Goal: Contribute content: Contribute content

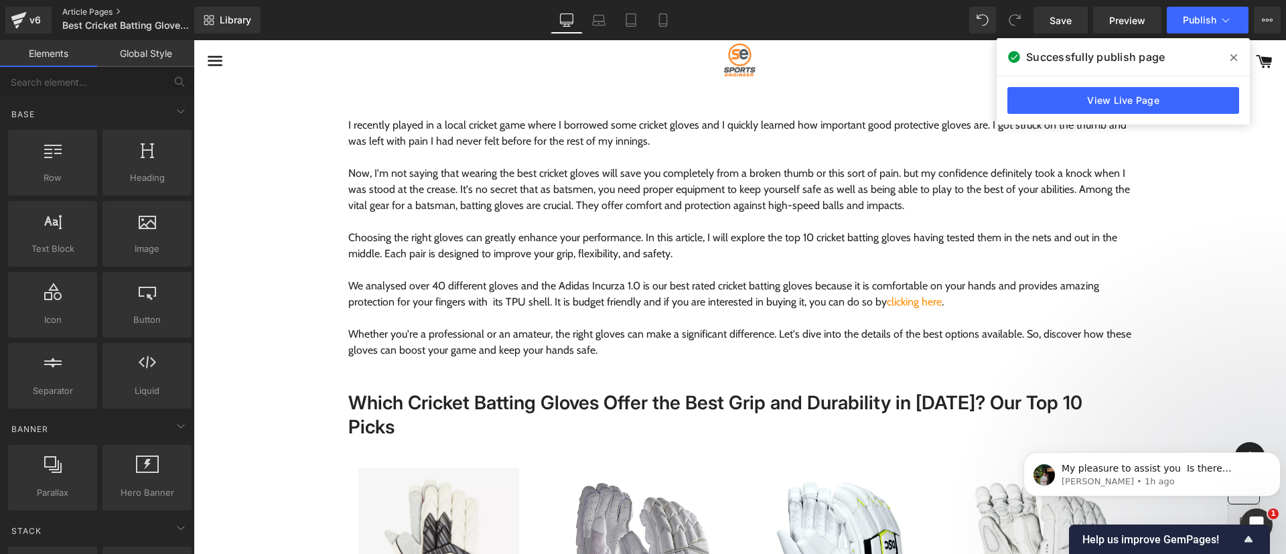
click at [103, 9] on link "Article Pages" at bounding box center [139, 12] width 154 height 11
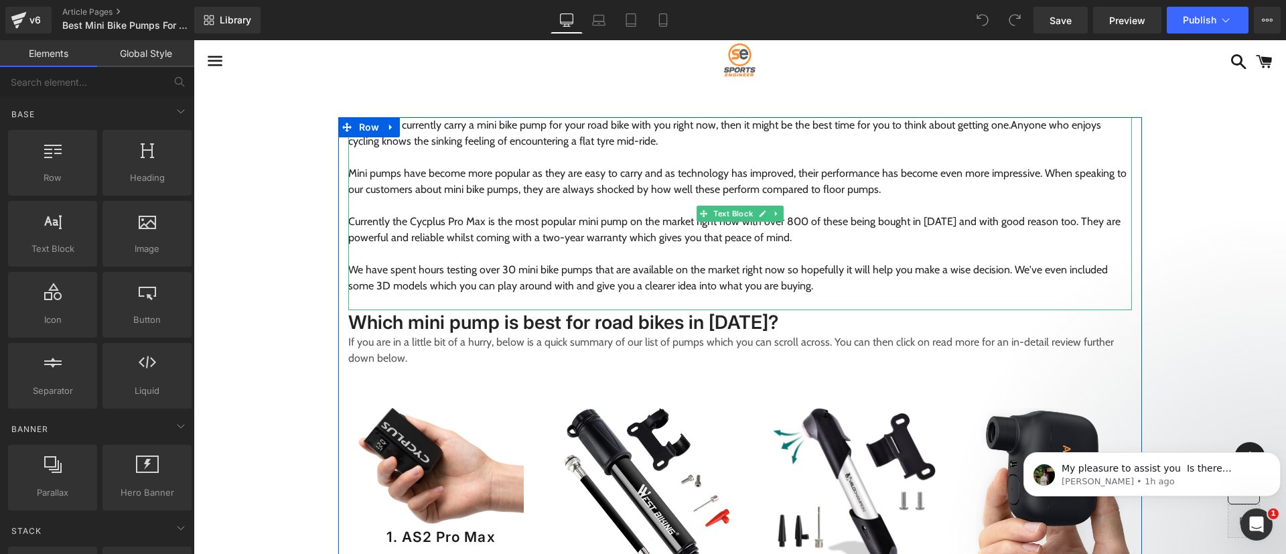
click at [426, 220] on span "Currently the Cycplus Pro Max is the most popular mini pump on the market right…" at bounding box center [734, 229] width 772 height 29
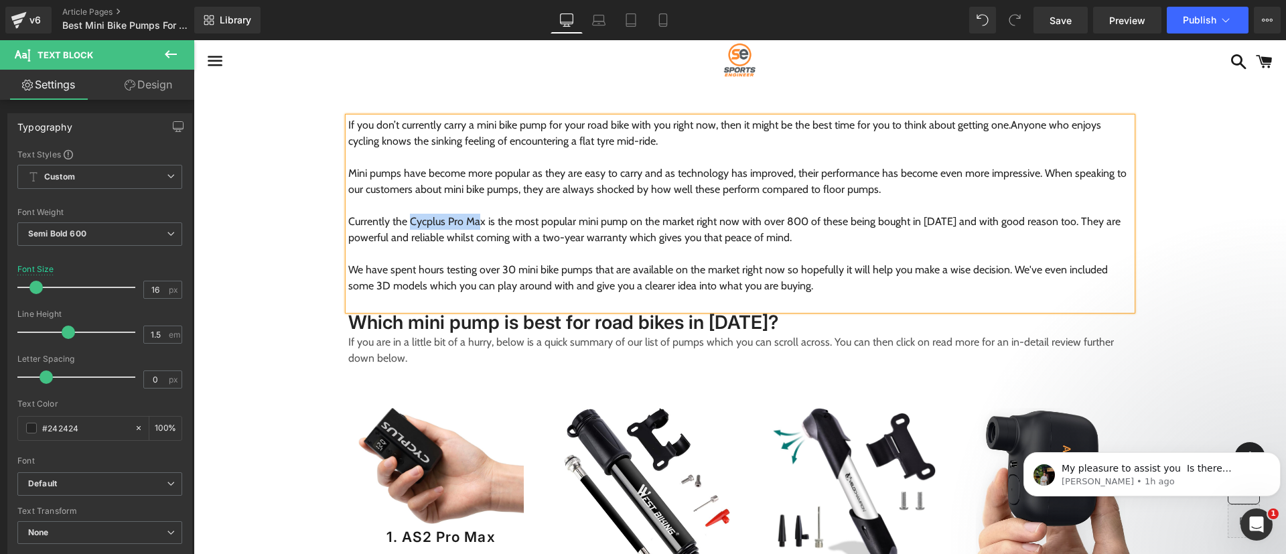
click at [472, 225] on span "Currently the Cycplus Pro Max is the most popular mini pump on the market right…" at bounding box center [734, 229] width 772 height 29
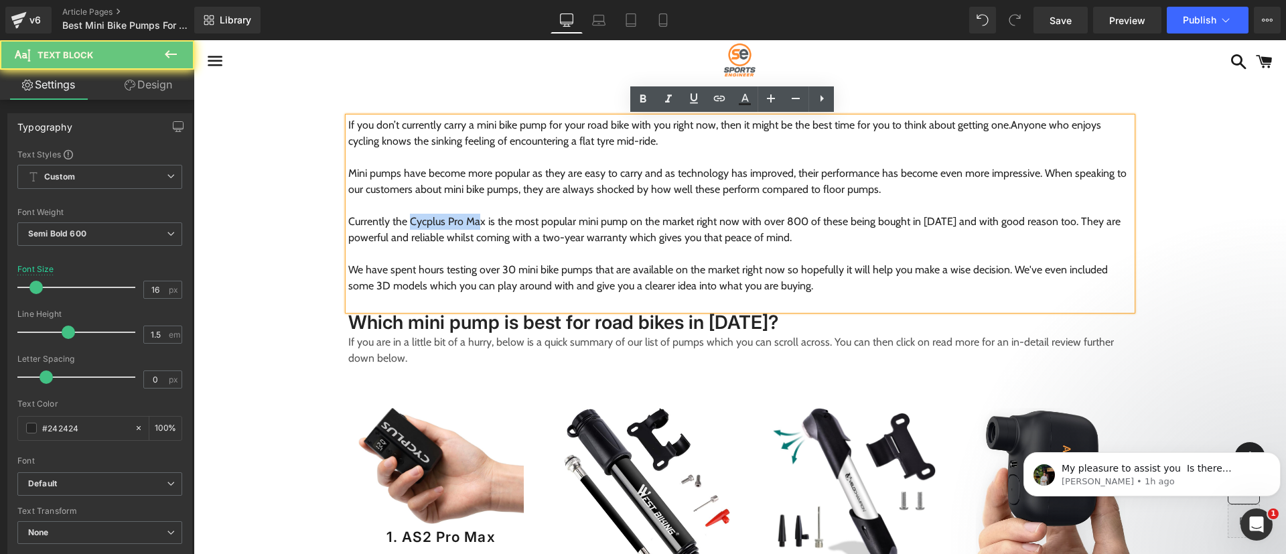
click at [473, 224] on span "Currently the Cycplus Pro Max is the most popular mini pump on the market right…" at bounding box center [734, 229] width 772 height 29
click at [474, 224] on span "Currently the Cycplus Pro Max is the most popular mini pump on the market right…" at bounding box center [734, 229] width 772 height 29
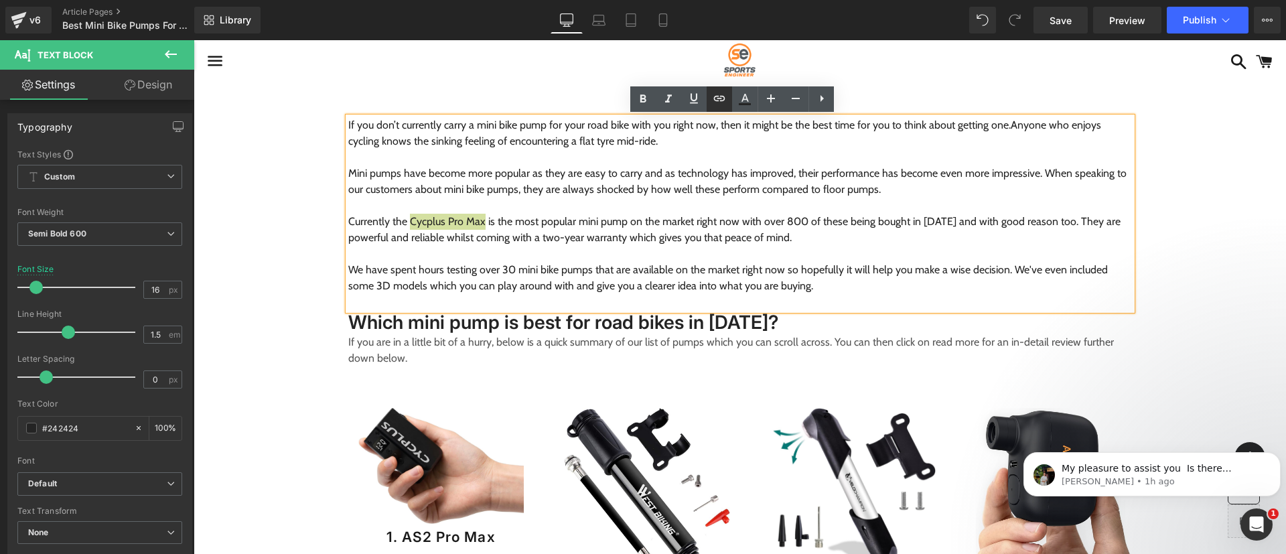
click at [724, 98] on icon at bounding box center [719, 98] width 11 height 5
click at [624, 0] on div "Text Color Highlight Color #333333 Edit or remove link: Edit - Unlink - Cancel" at bounding box center [643, 0] width 1286 height 0
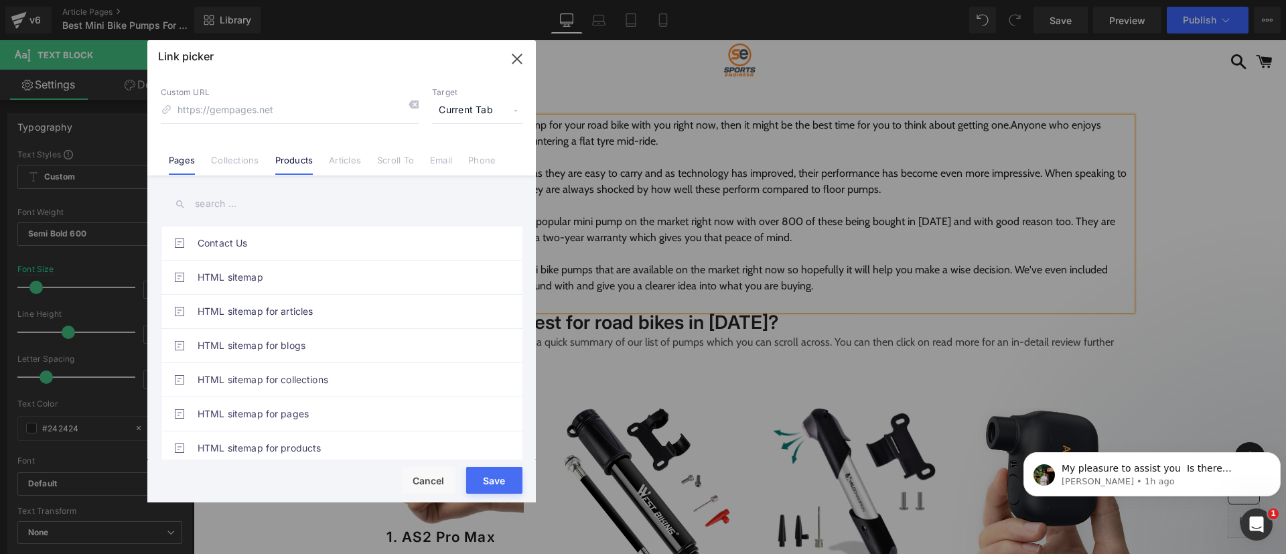
click at [304, 158] on link "Products" at bounding box center [294, 165] width 38 height 20
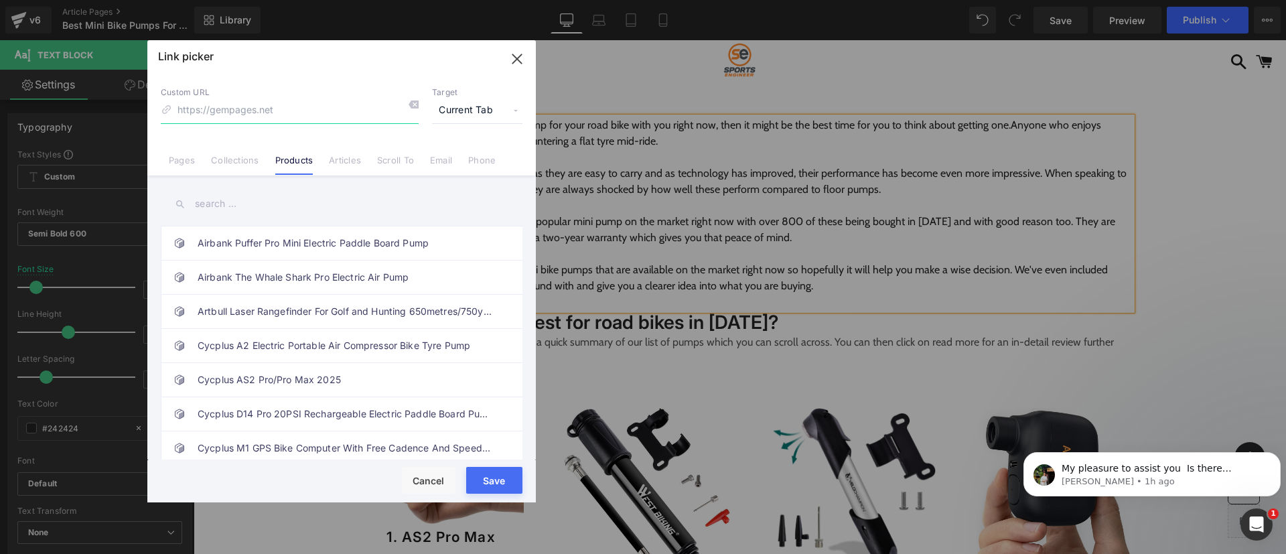
click at [312, 108] on input at bounding box center [290, 110] width 258 height 25
paste input "https://sportsengineer.co.uk/products/as2-tiny-cube-electric-bike-pump-recharge…"
type input "https://sportsengineer.co.uk/products/as2-tiny-cube-electric-bike-pump-recharge…"
click at [500, 472] on button "Save" at bounding box center [494, 480] width 56 height 27
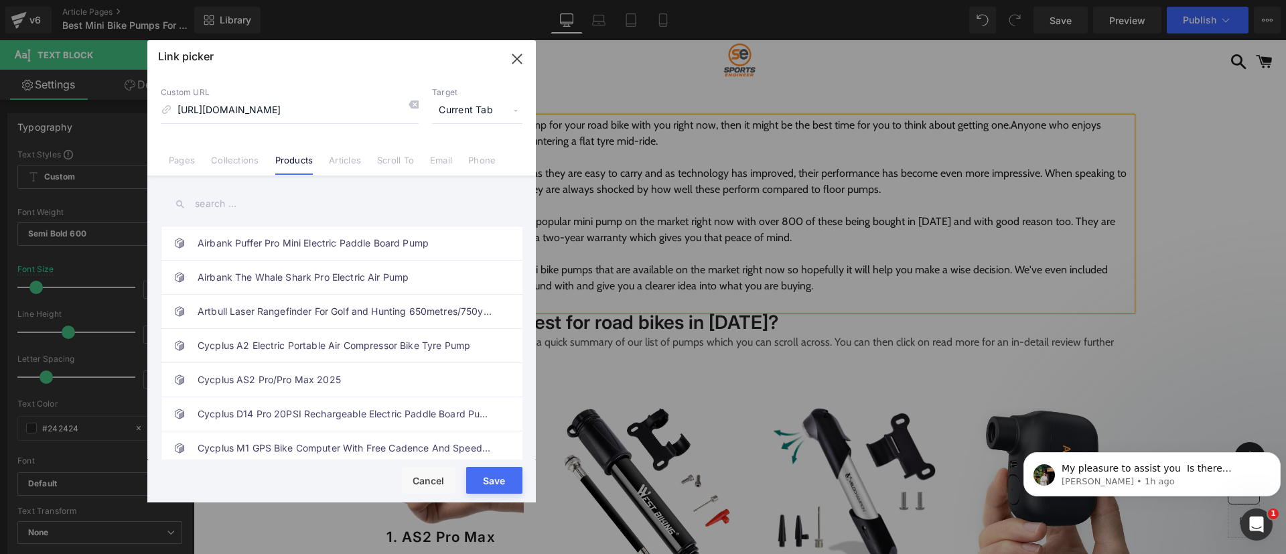
scroll to position [0, 0]
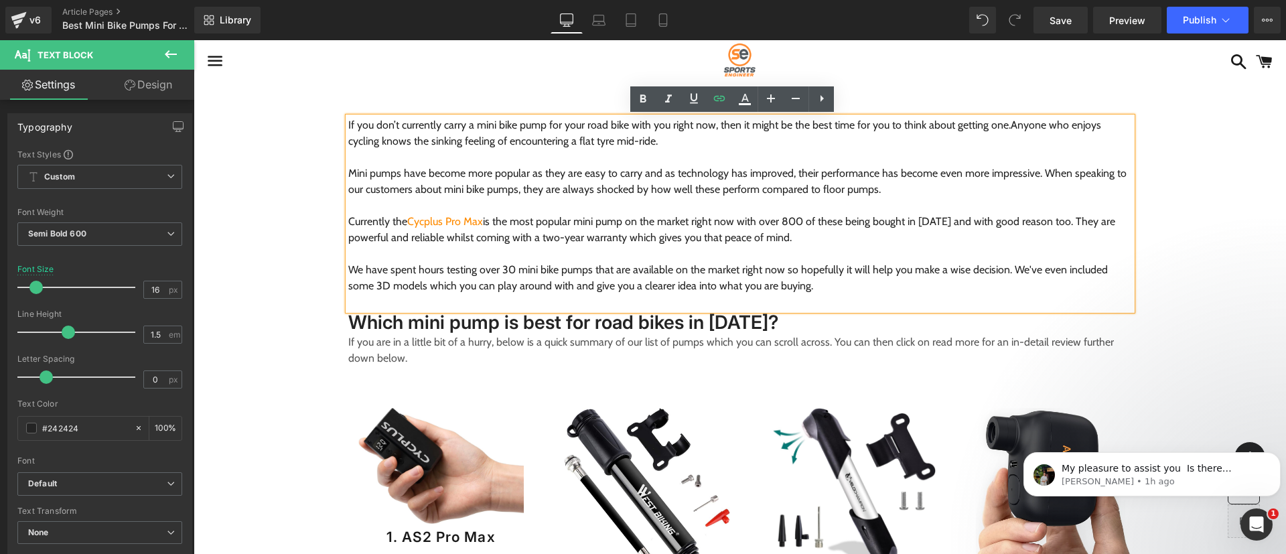
click at [667, 233] on span "Currently the Cycplus Pro Max is the most popular mini pump on the market right…" at bounding box center [731, 229] width 767 height 29
click at [1067, 19] on span "Save" at bounding box center [1060, 20] width 22 height 14
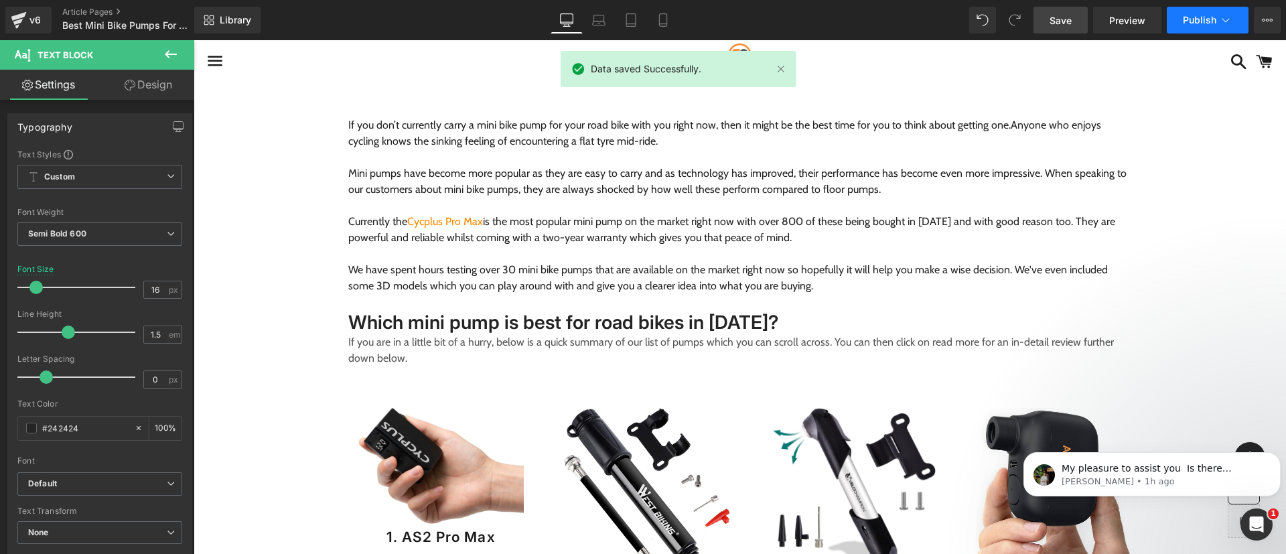
click at [1198, 23] on span "Publish" at bounding box center [1199, 20] width 33 height 11
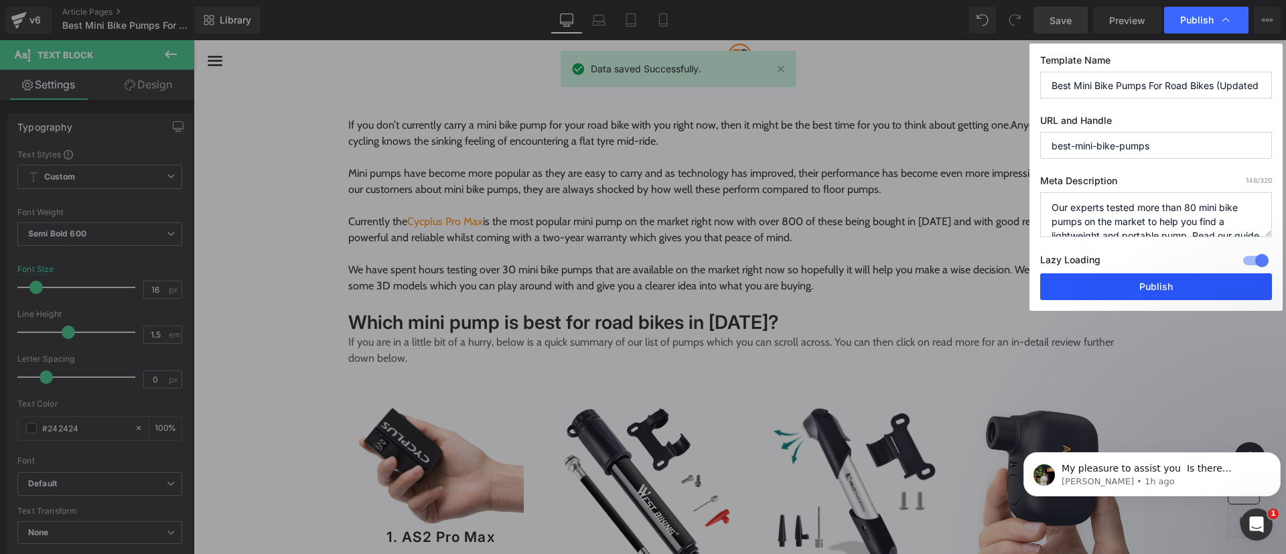
click at [1161, 289] on button "Publish" at bounding box center [1156, 286] width 232 height 27
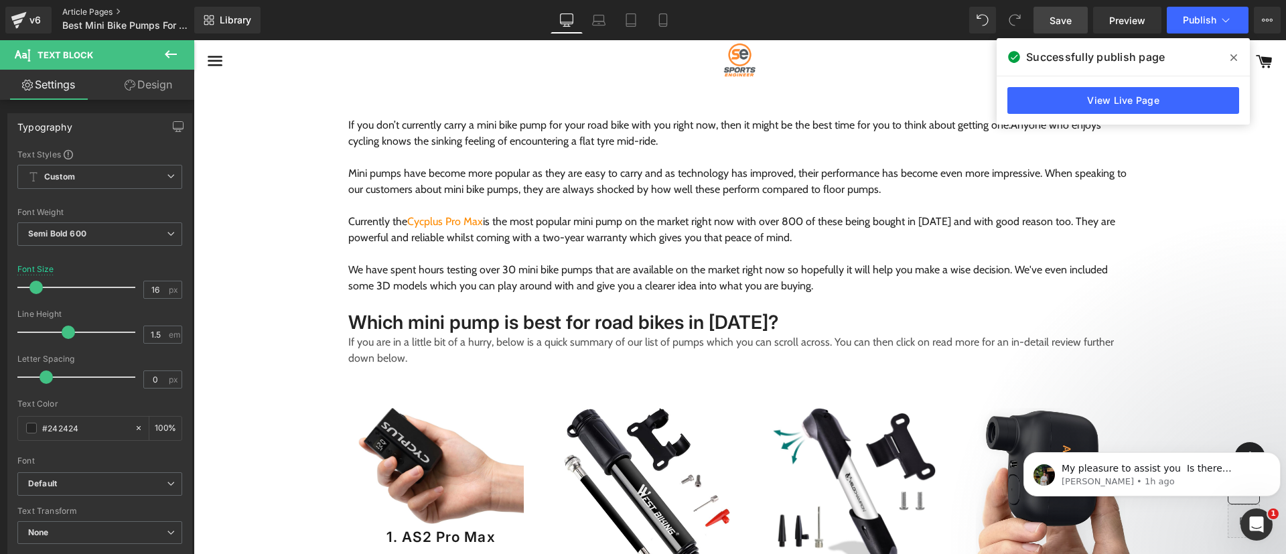
click at [107, 11] on link "Article Pages" at bounding box center [139, 12] width 154 height 11
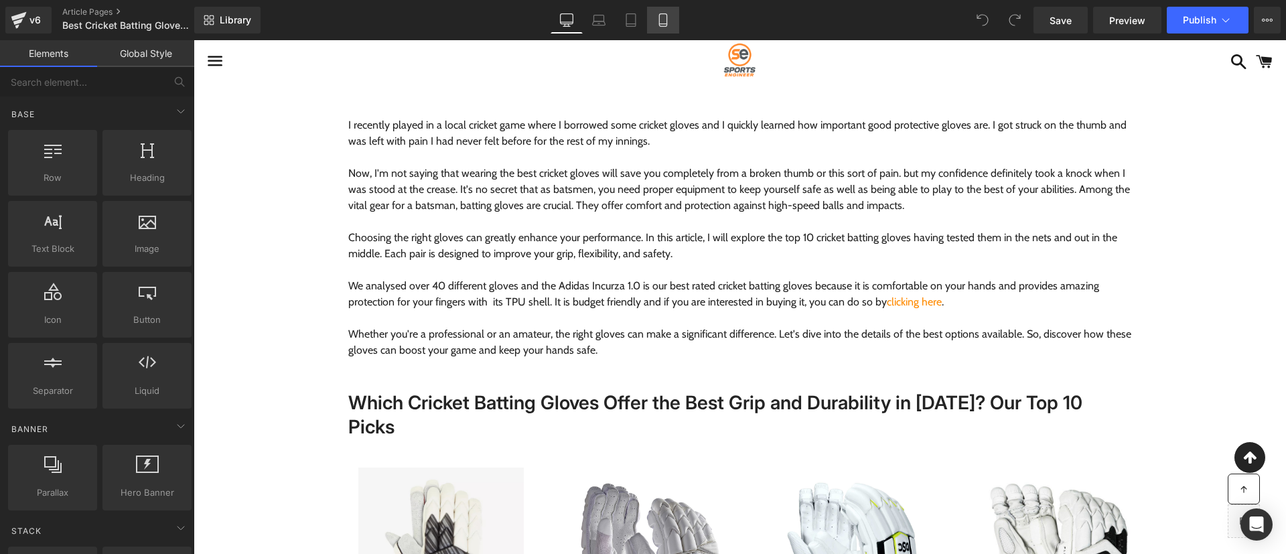
click at [662, 26] on icon at bounding box center [662, 20] width 7 height 13
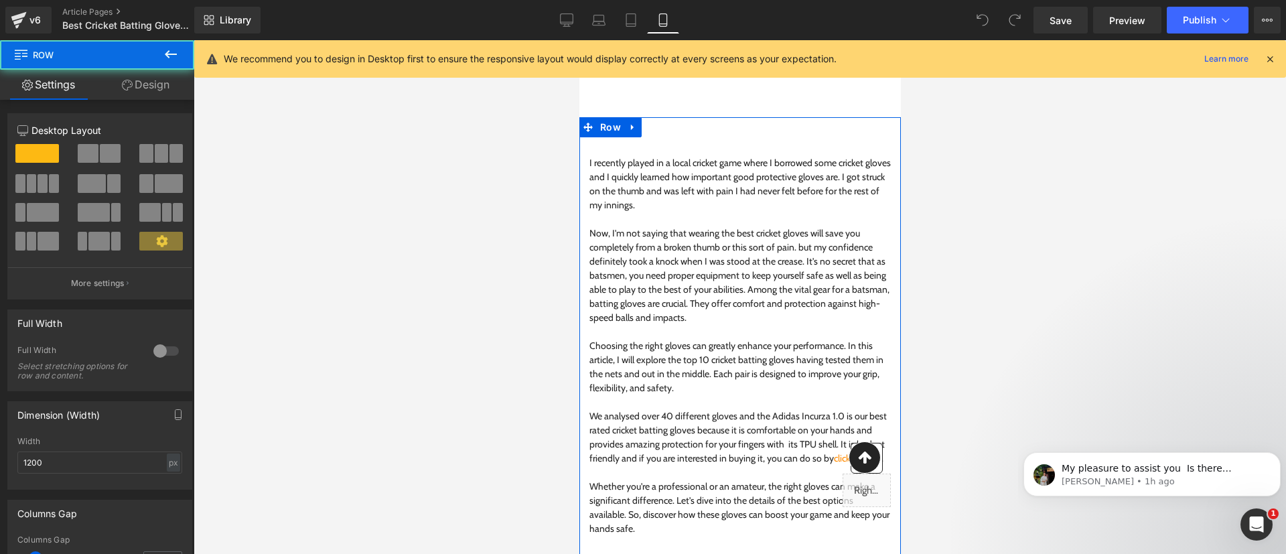
click at [153, 78] on link "Design" at bounding box center [145, 85] width 97 height 30
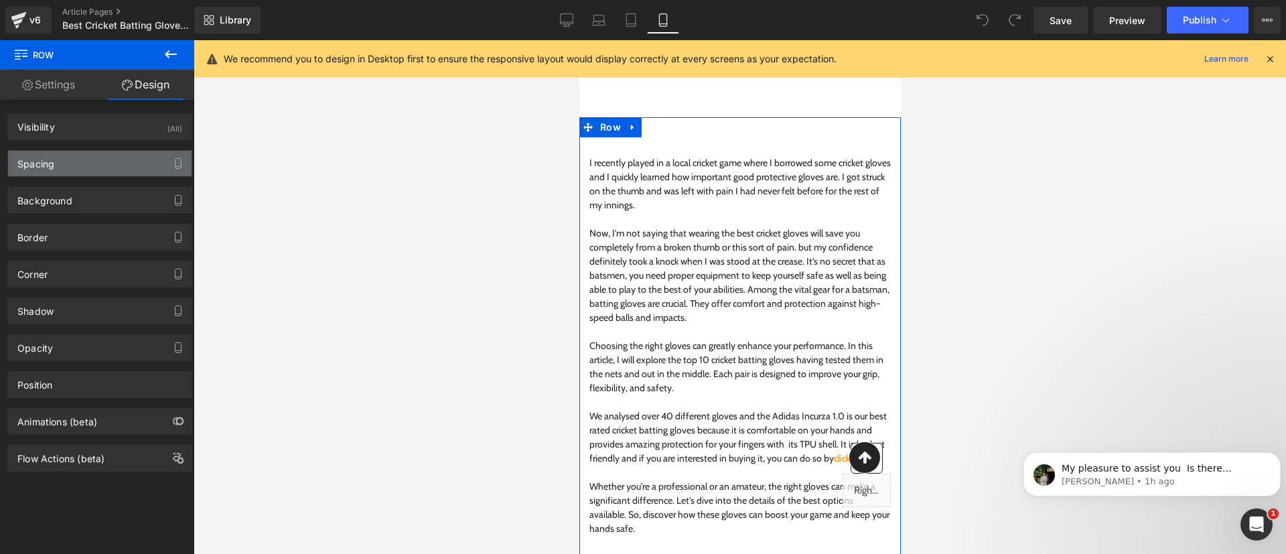
click at [98, 161] on div "Spacing" at bounding box center [99, 163] width 183 height 25
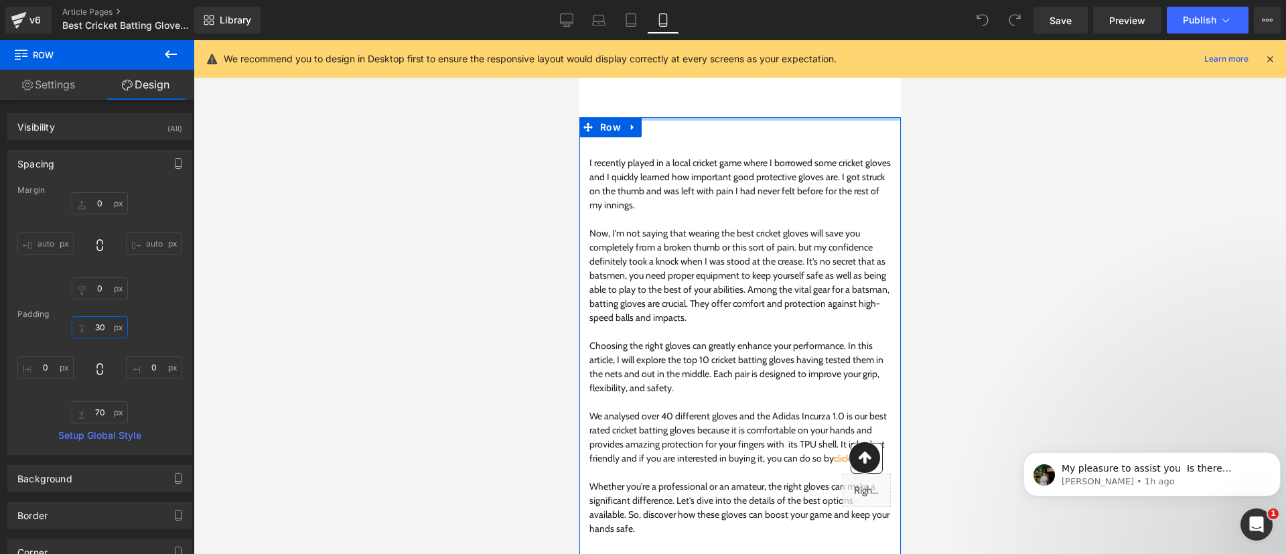
click at [101, 327] on input "30" at bounding box center [100, 327] width 56 height 22
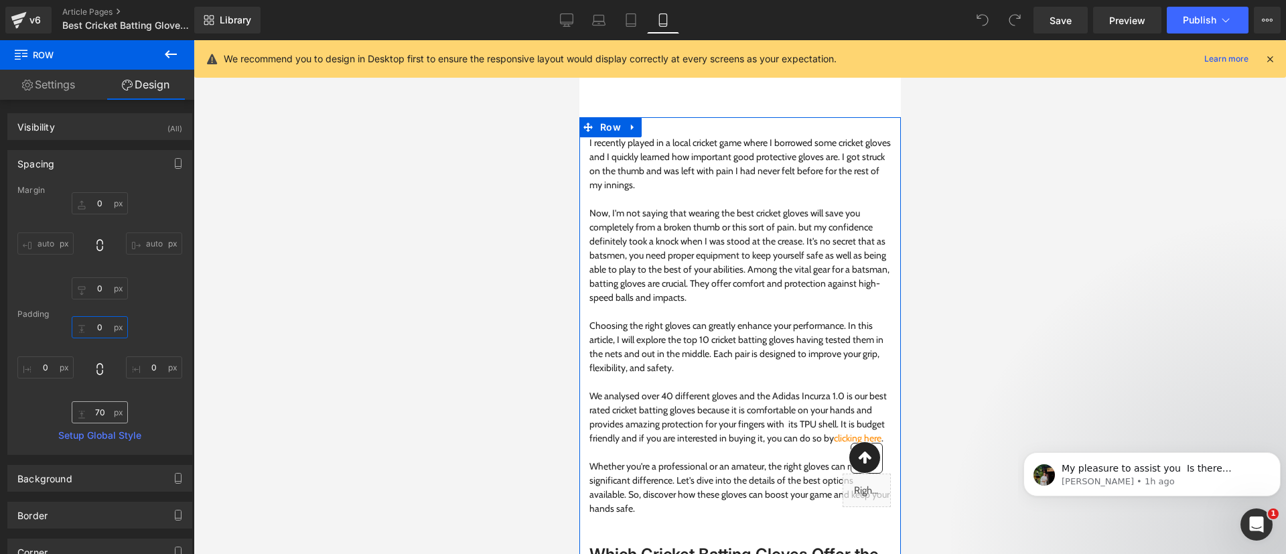
type input "0"
click at [104, 407] on input "70" at bounding box center [100, 412] width 56 height 22
type input "0"
click at [725, 127] on span "Text Block" at bounding box center [724, 123] width 45 height 16
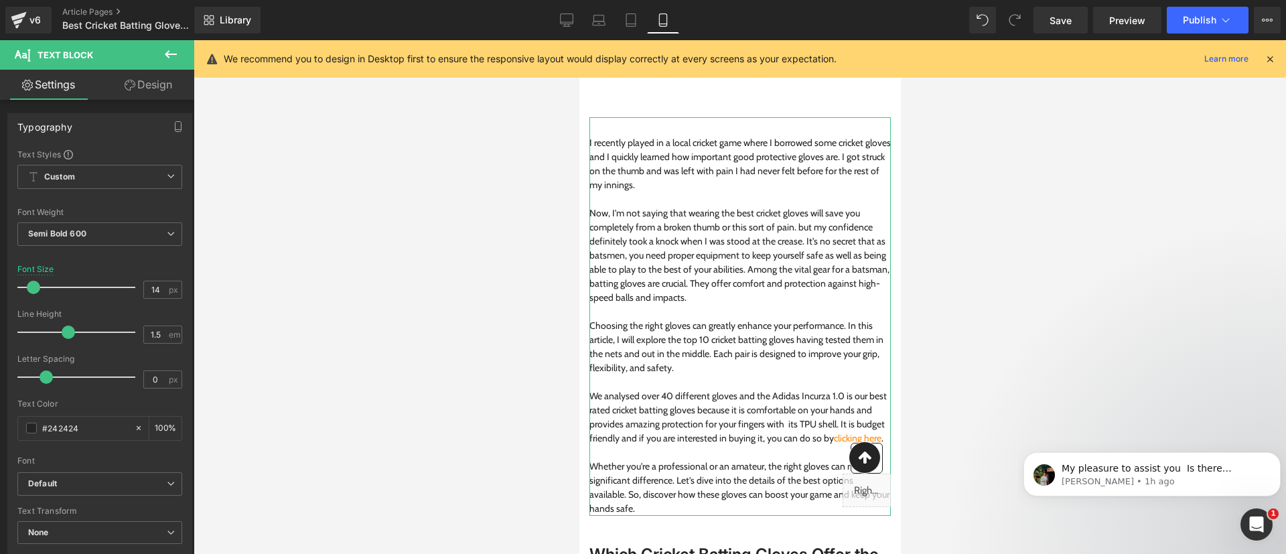
click at [151, 84] on link "Design" at bounding box center [148, 85] width 97 height 30
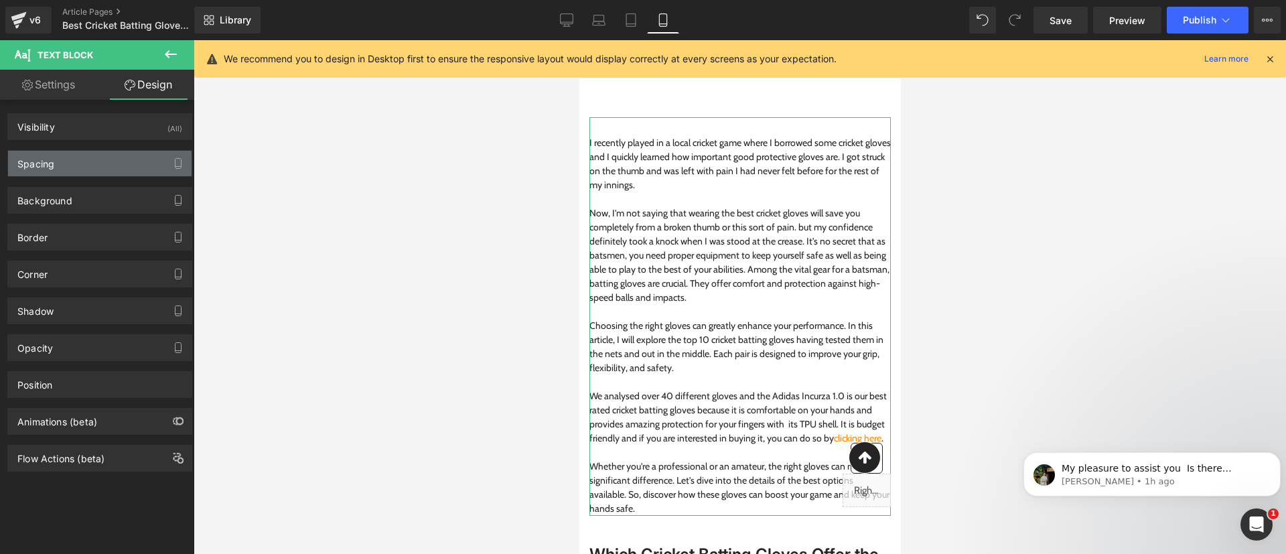
click at [101, 157] on div "Spacing" at bounding box center [99, 163] width 183 height 25
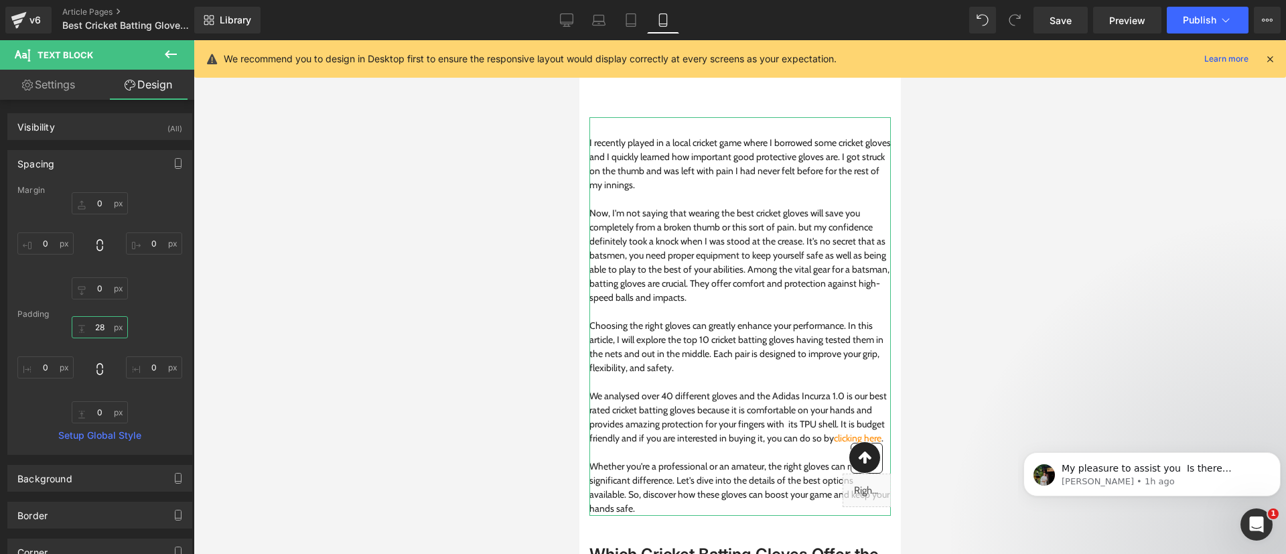
click at [97, 331] on input "28" at bounding box center [100, 327] width 56 height 22
click at [98, 323] on input "28" at bounding box center [100, 327] width 56 height 22
type input "0"
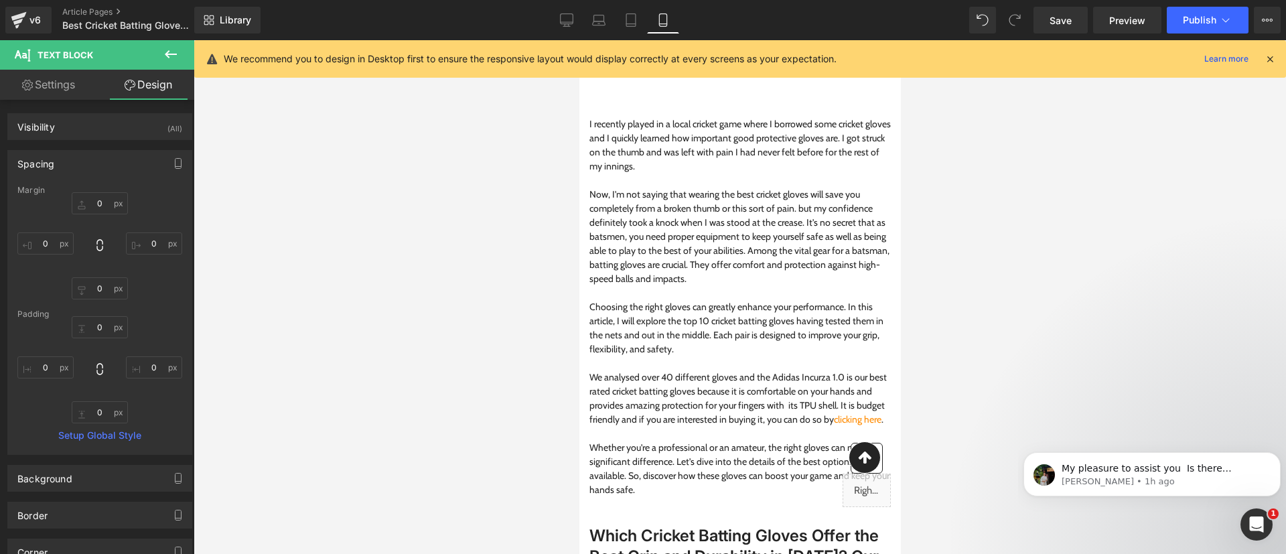
click at [436, 318] on div at bounding box center [740, 297] width 1092 height 514
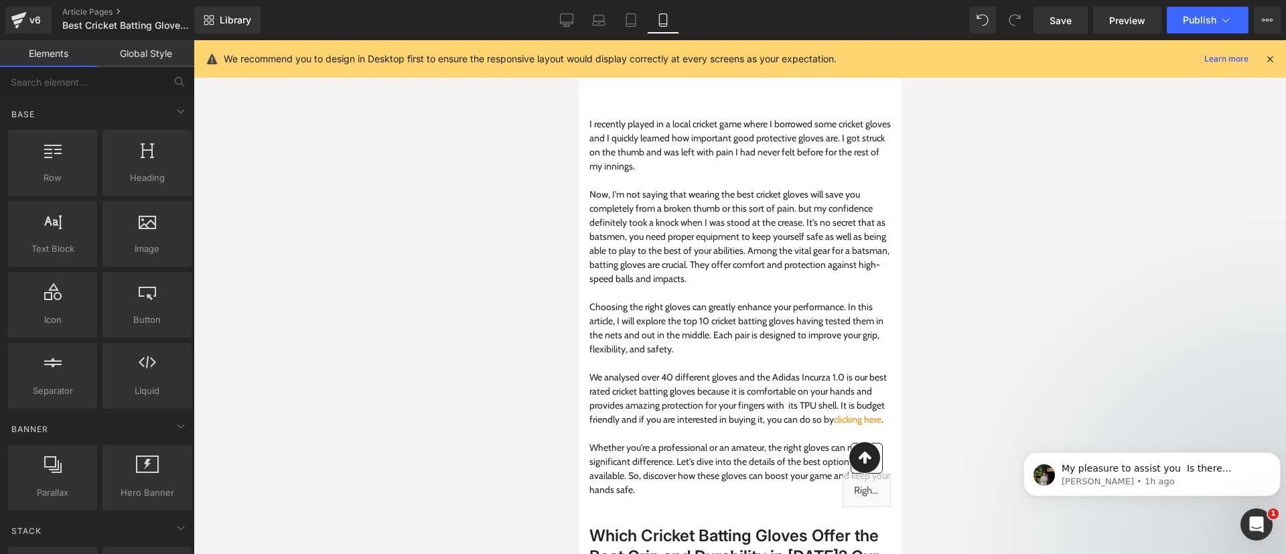
click at [1268, 54] on icon at bounding box center [1270, 59] width 12 height 12
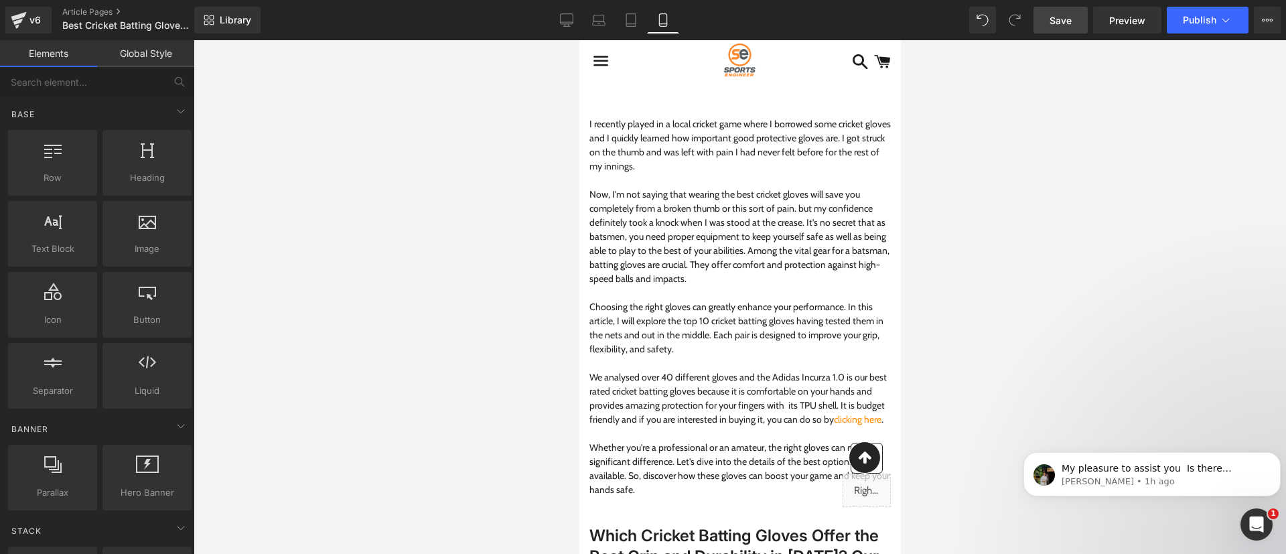
click at [1057, 18] on span "Save" at bounding box center [1060, 20] width 22 height 14
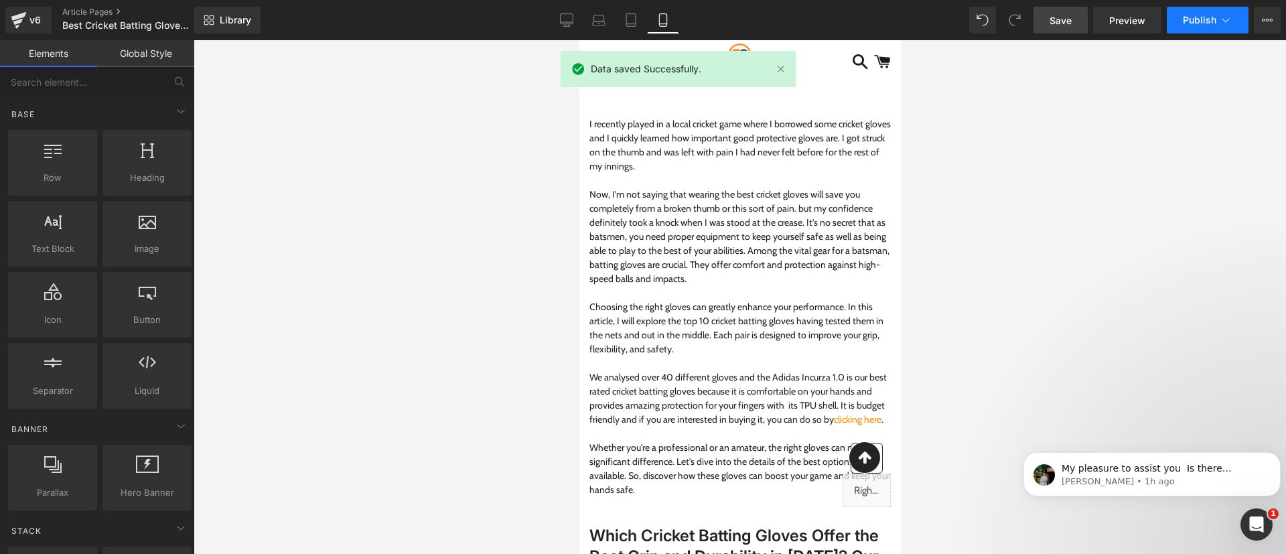
click at [1211, 15] on span "Publish" at bounding box center [1199, 20] width 33 height 11
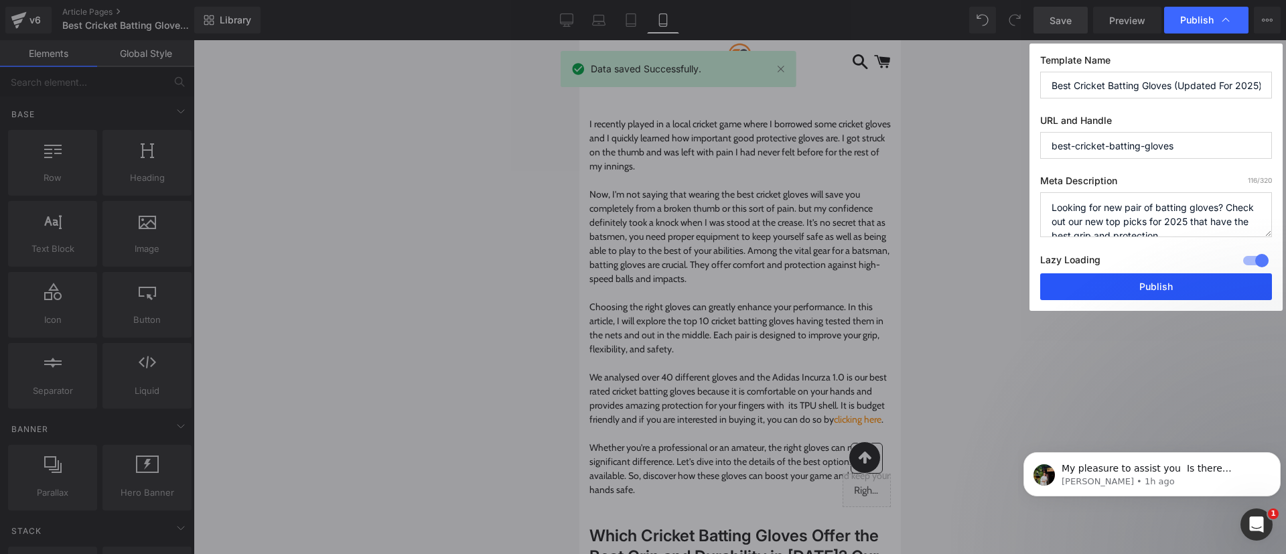
click at [1138, 287] on button "Publish" at bounding box center [1156, 286] width 232 height 27
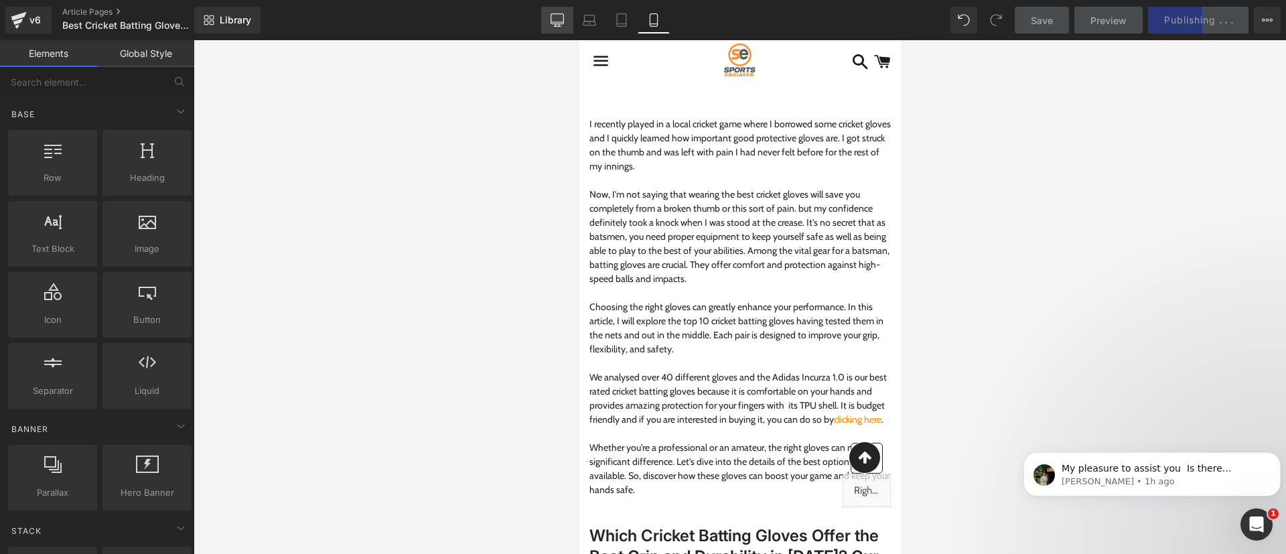
click at [558, 23] on icon at bounding box center [556, 19] width 13 height 13
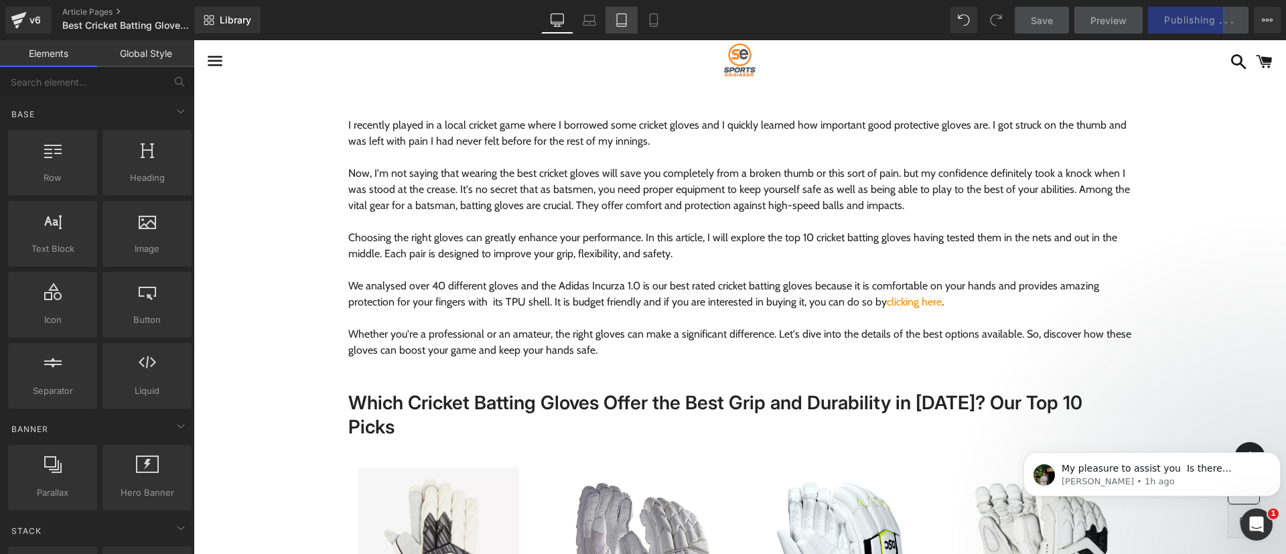
click at [625, 26] on icon at bounding box center [621, 20] width 9 height 13
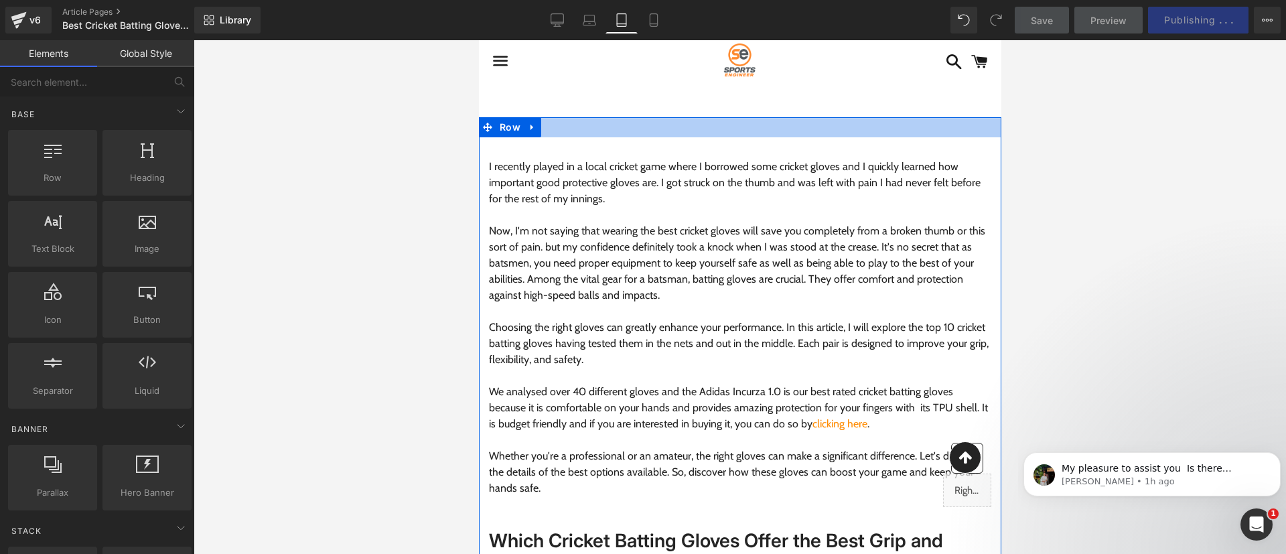
click at [643, 124] on div at bounding box center [739, 127] width 522 height 20
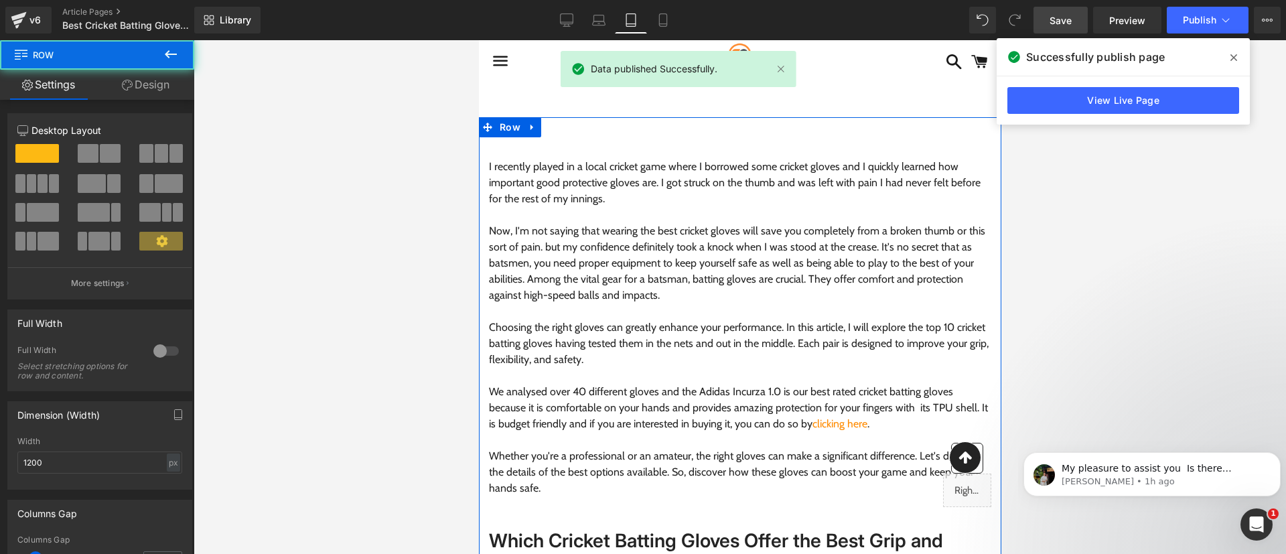
click at [146, 82] on link "Design" at bounding box center [145, 85] width 97 height 30
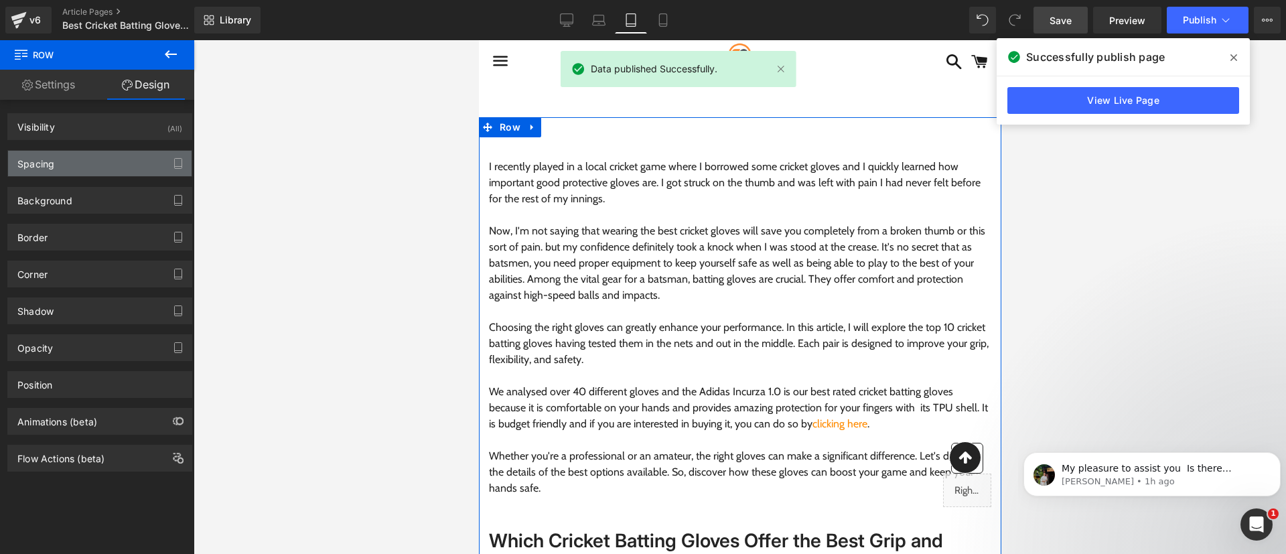
click at [103, 162] on div "Spacing" at bounding box center [99, 163] width 183 height 25
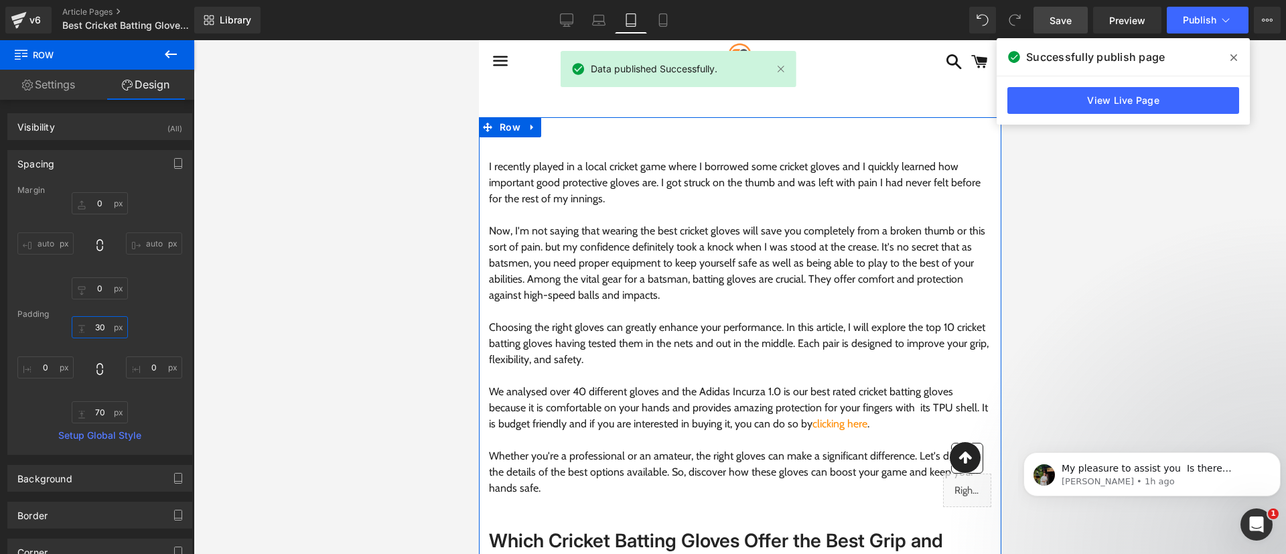
click at [100, 322] on input "text" at bounding box center [100, 327] width 56 height 22
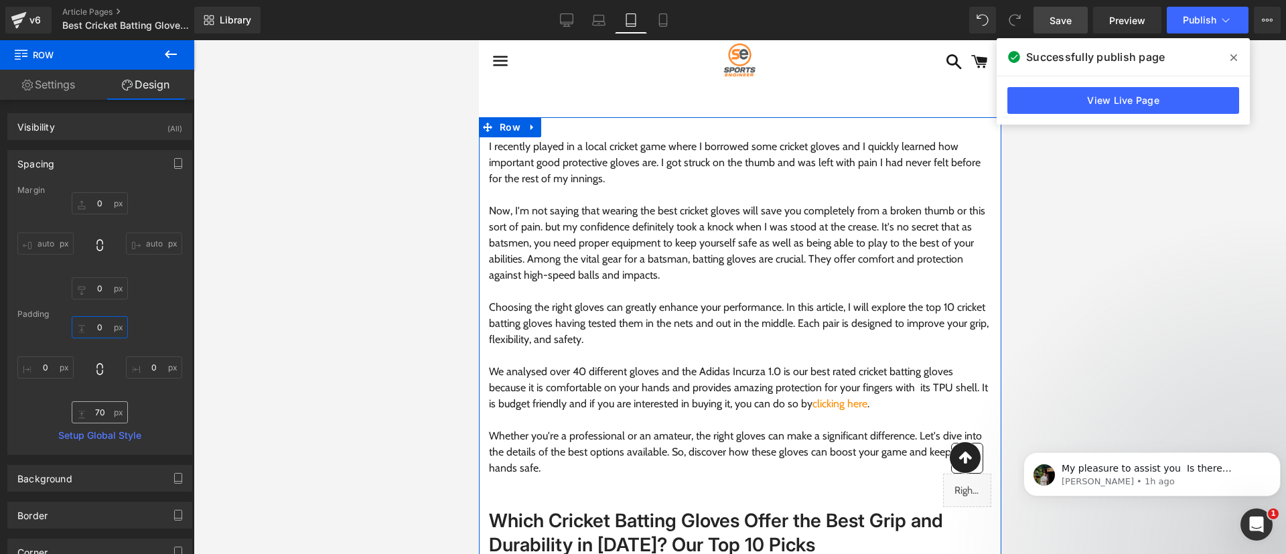
type input "0"
click at [101, 407] on input "text" at bounding box center [100, 412] width 56 height 22
type input "0"
click at [733, 128] on span "Text Block" at bounding box center [724, 123] width 45 height 16
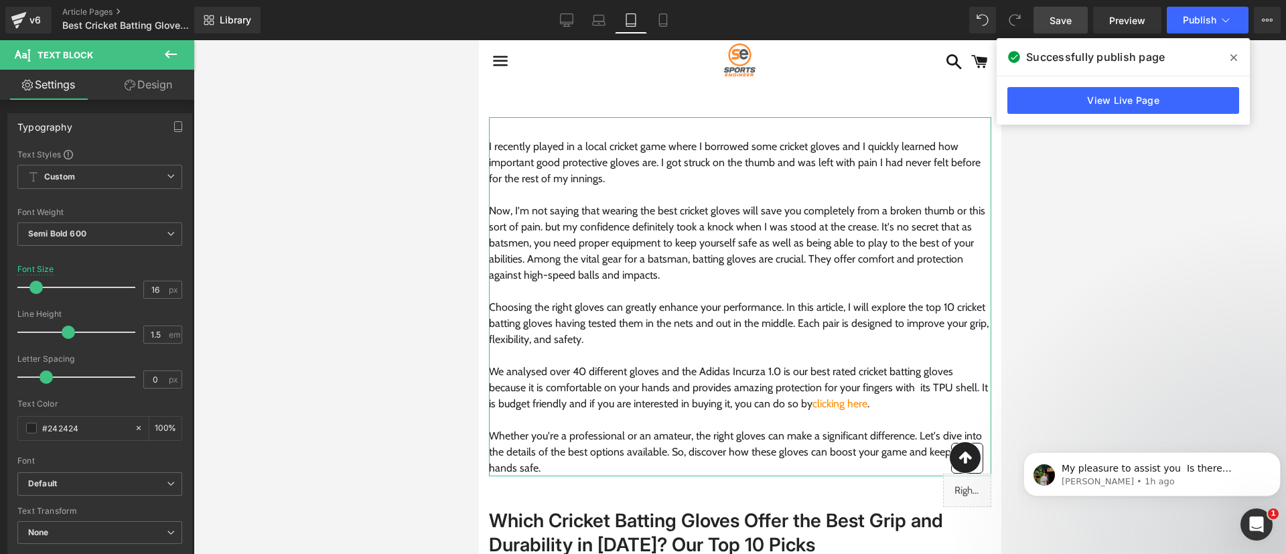
click at [139, 81] on link "Design" at bounding box center [148, 85] width 97 height 30
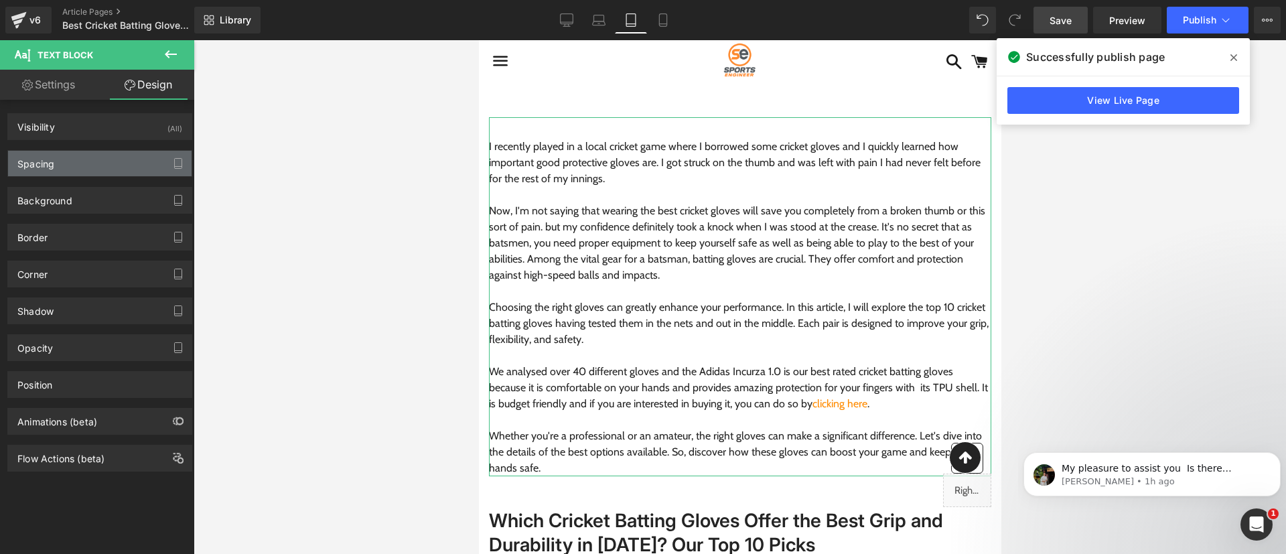
click at [64, 163] on div "Spacing" at bounding box center [99, 163] width 183 height 25
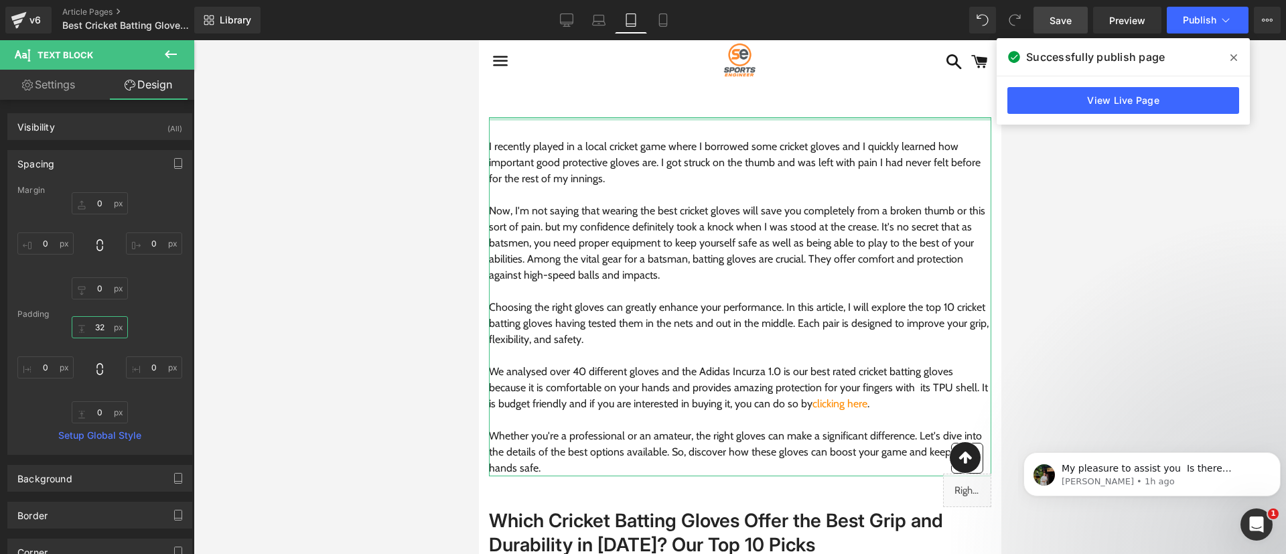
click at [100, 328] on input "text" at bounding box center [100, 327] width 56 height 22
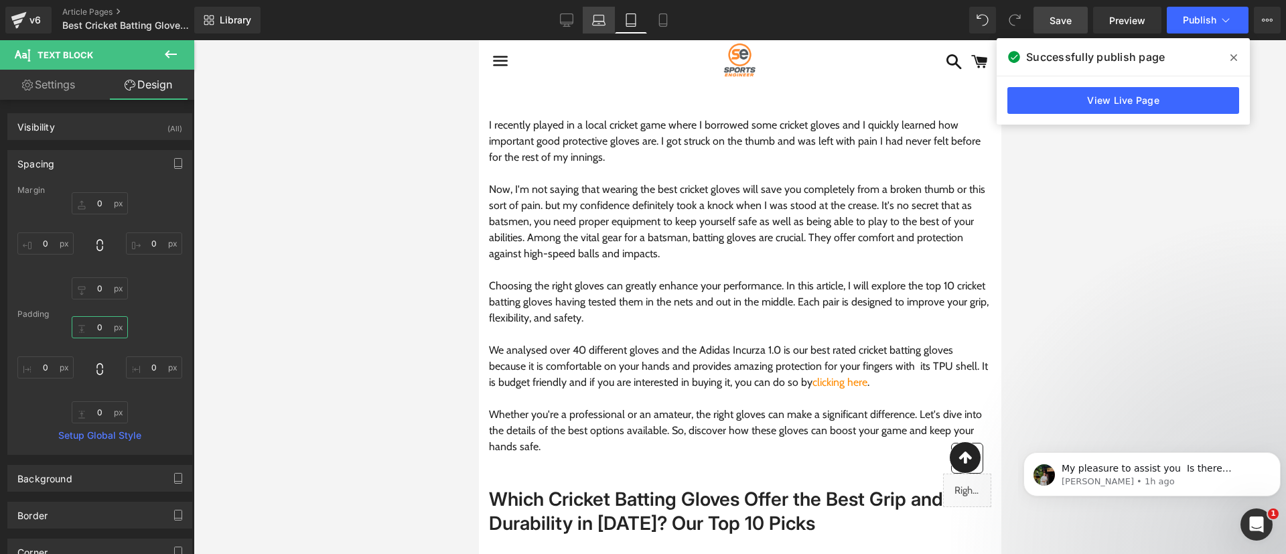
type input "0"
click at [605, 23] on icon at bounding box center [599, 23] width 13 height 4
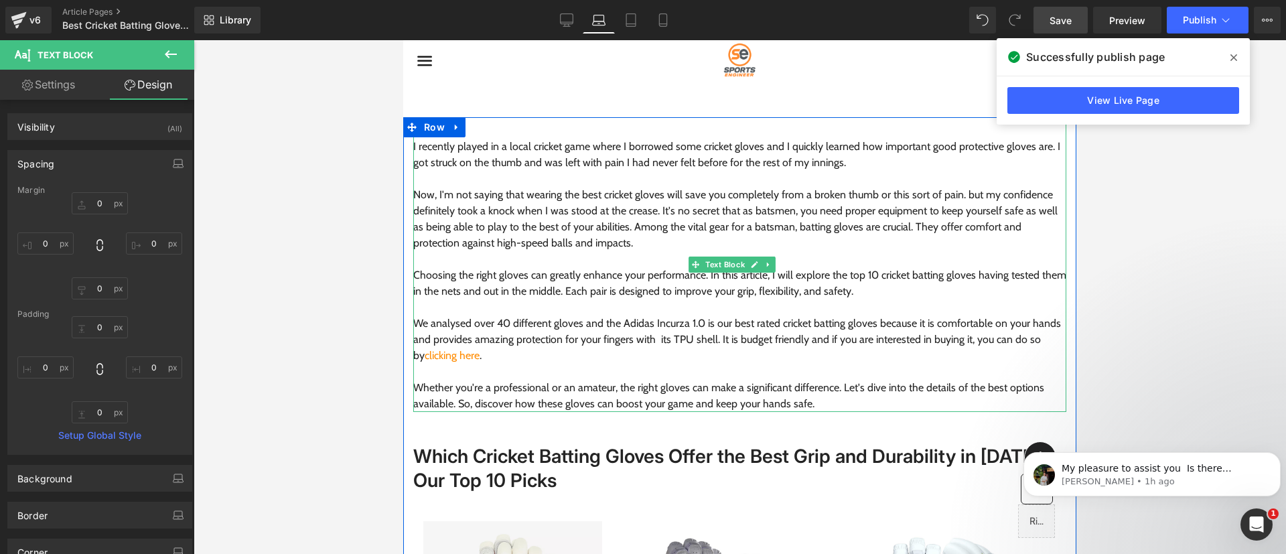
click at [633, 127] on div "I recently played in a local cricket game where I borrowed some cricket gloves …" at bounding box center [739, 264] width 653 height 295
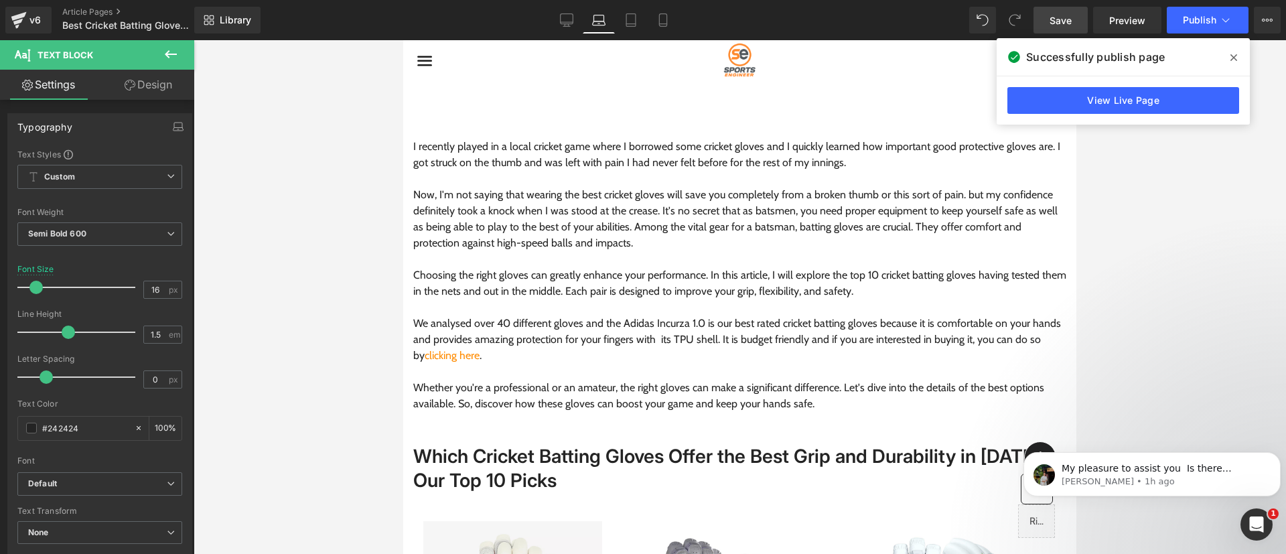
click at [148, 92] on link "Design" at bounding box center [148, 85] width 97 height 30
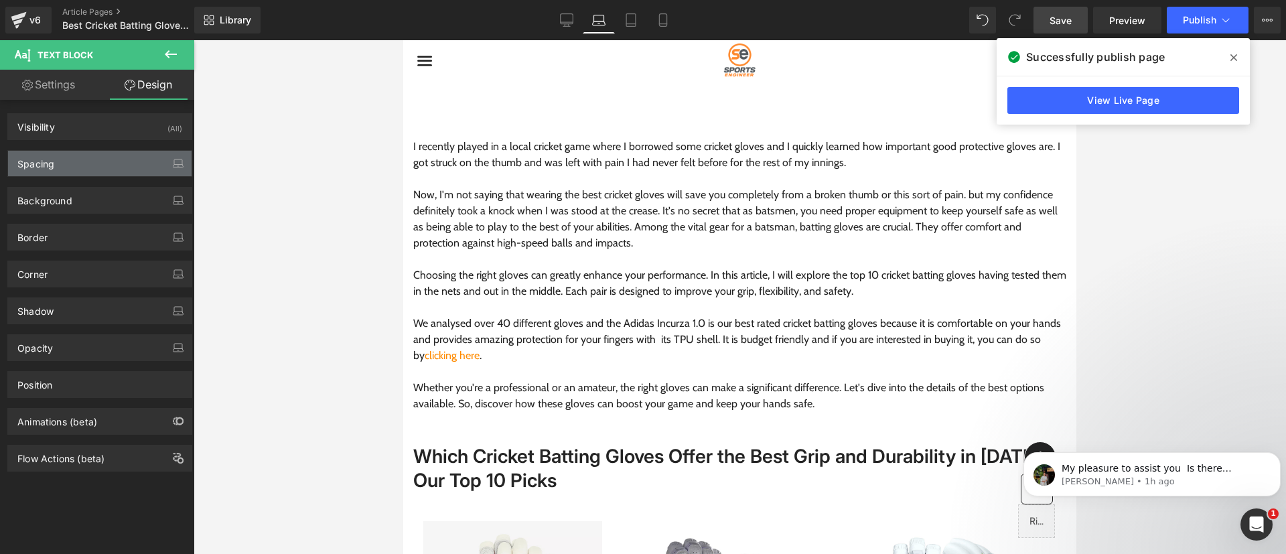
click at [70, 168] on div "Spacing" at bounding box center [99, 163] width 183 height 25
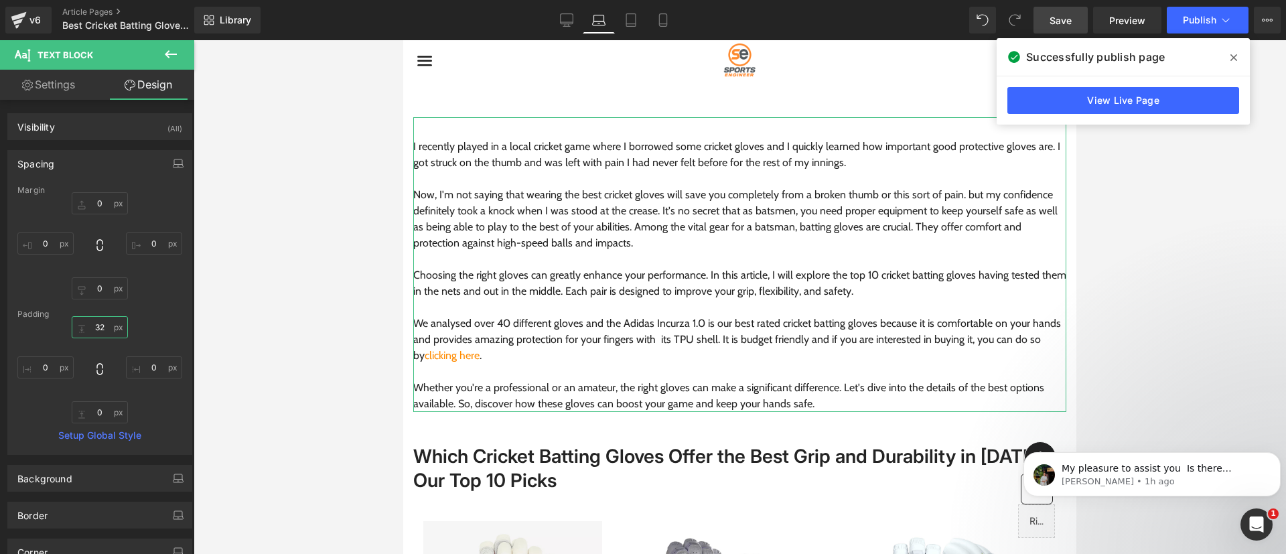
click at [98, 323] on input "32" at bounding box center [100, 327] width 56 height 22
type input "0"
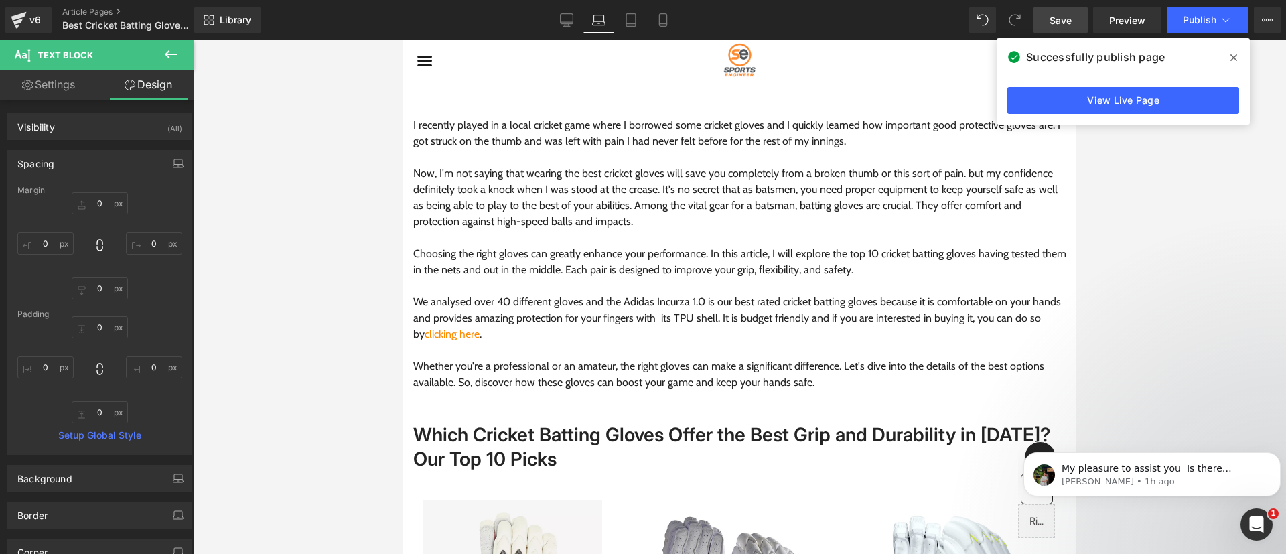
click at [314, 342] on div at bounding box center [740, 297] width 1092 height 514
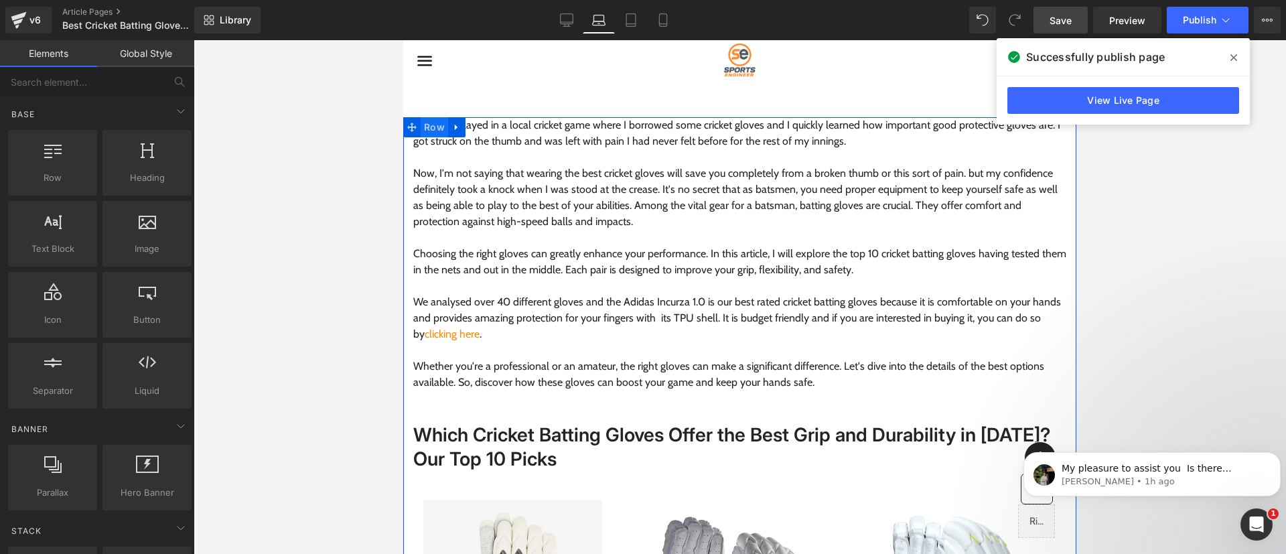
click at [437, 128] on span "Row" at bounding box center [434, 127] width 27 height 20
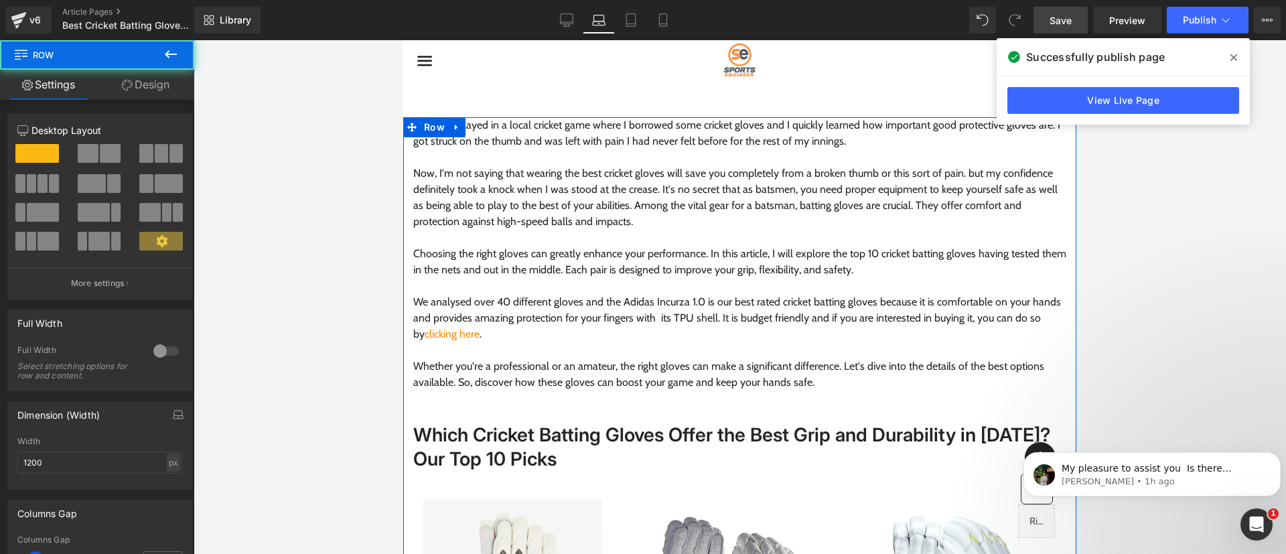
click at [161, 78] on link "Design" at bounding box center [145, 85] width 97 height 30
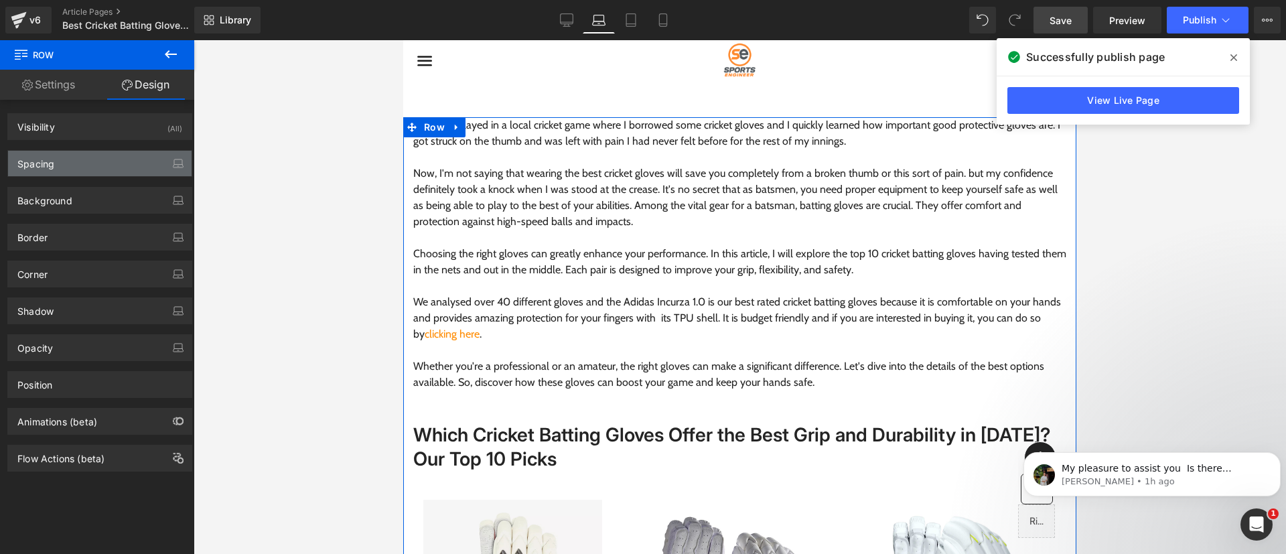
click at [76, 162] on div "Spacing" at bounding box center [99, 163] width 183 height 25
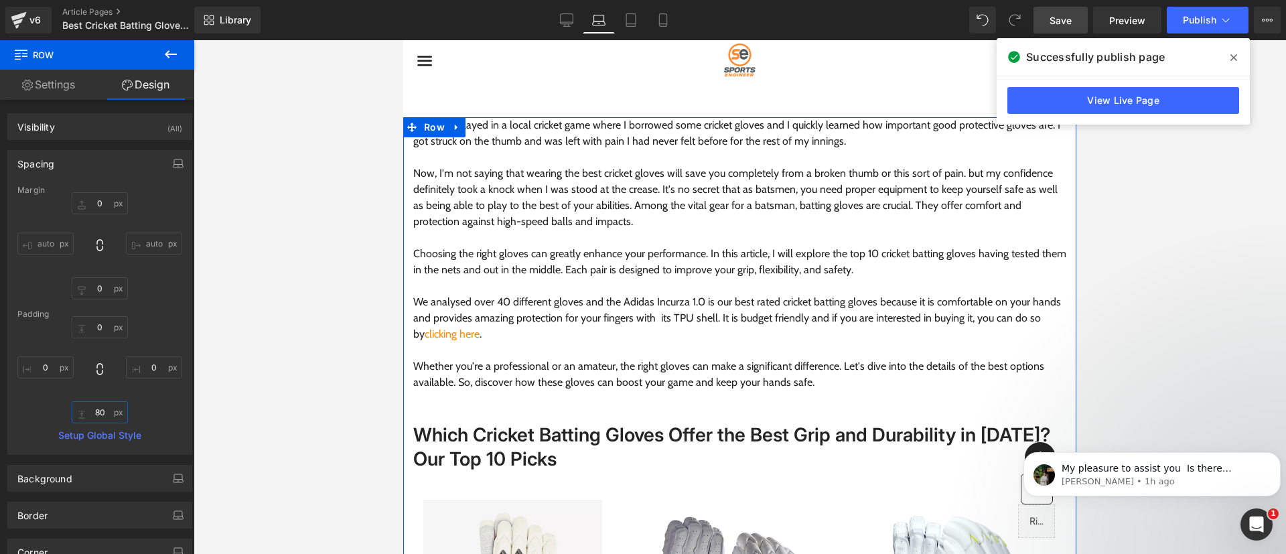
click at [98, 408] on input "80" at bounding box center [100, 412] width 56 height 22
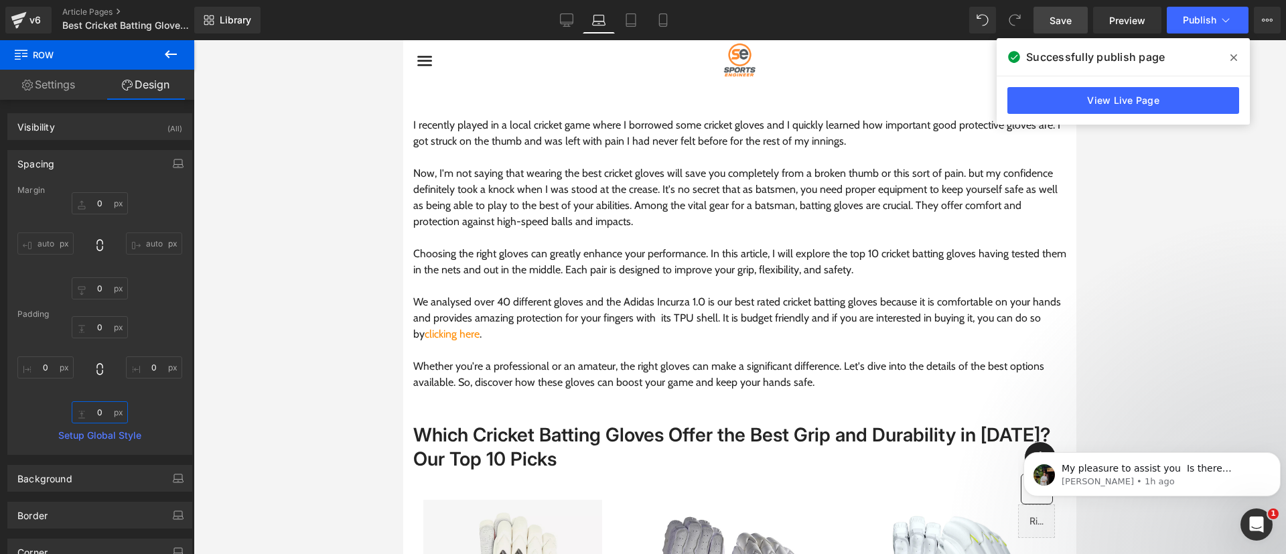
type input "0"
click at [1062, 20] on span "Save" at bounding box center [1060, 20] width 22 height 14
click at [1231, 50] on span at bounding box center [1233, 57] width 21 height 21
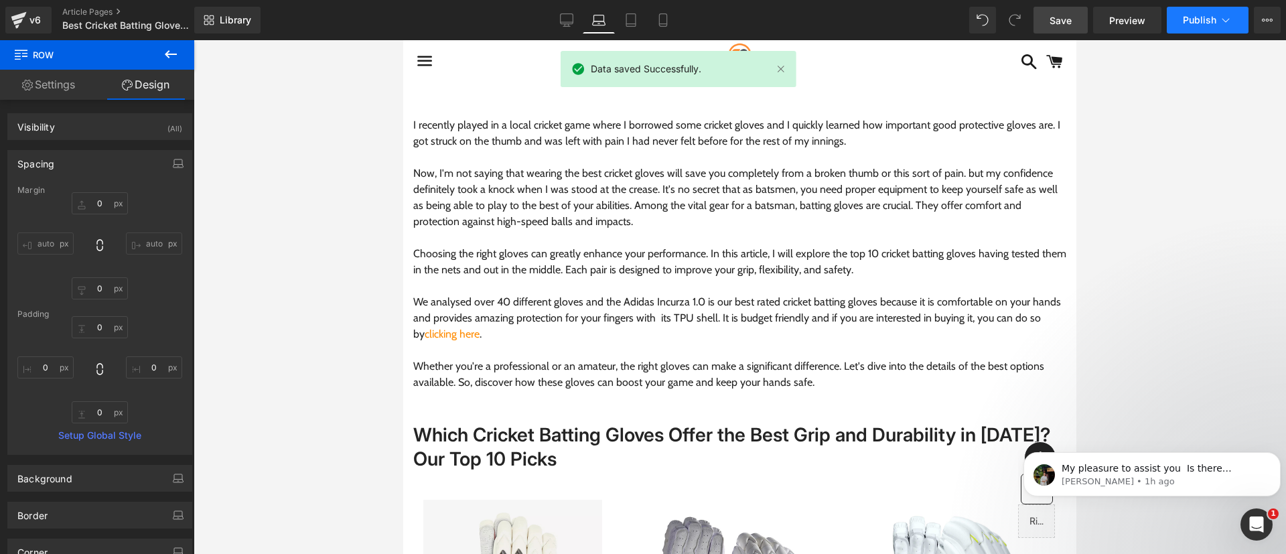
click at [1203, 17] on span "Publish" at bounding box center [1199, 20] width 33 height 11
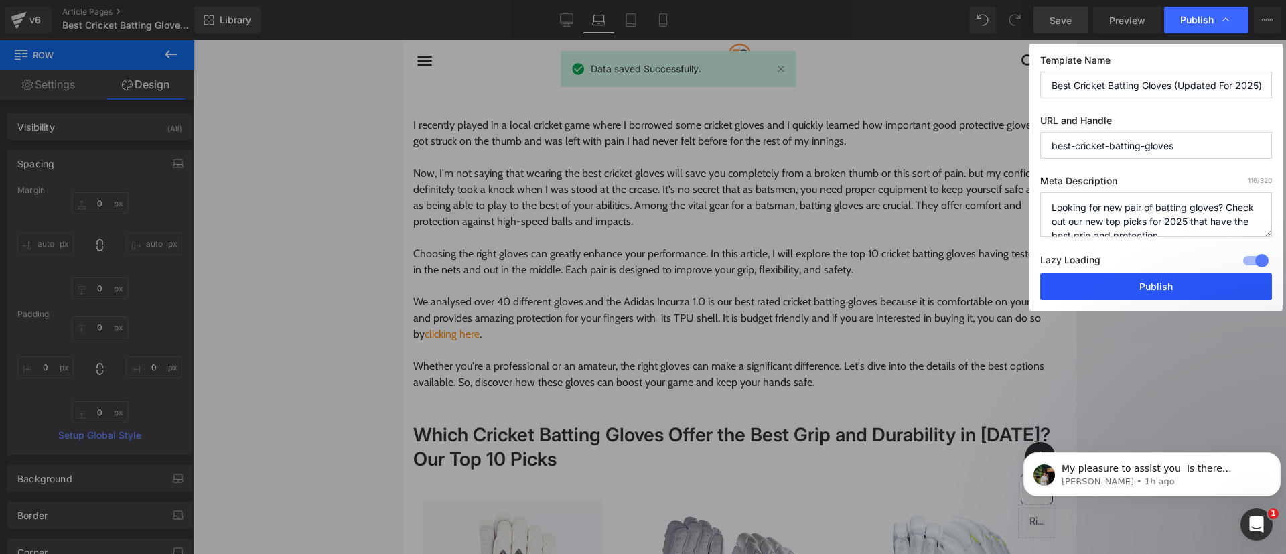
click at [1133, 287] on button "Publish" at bounding box center [1156, 286] width 232 height 27
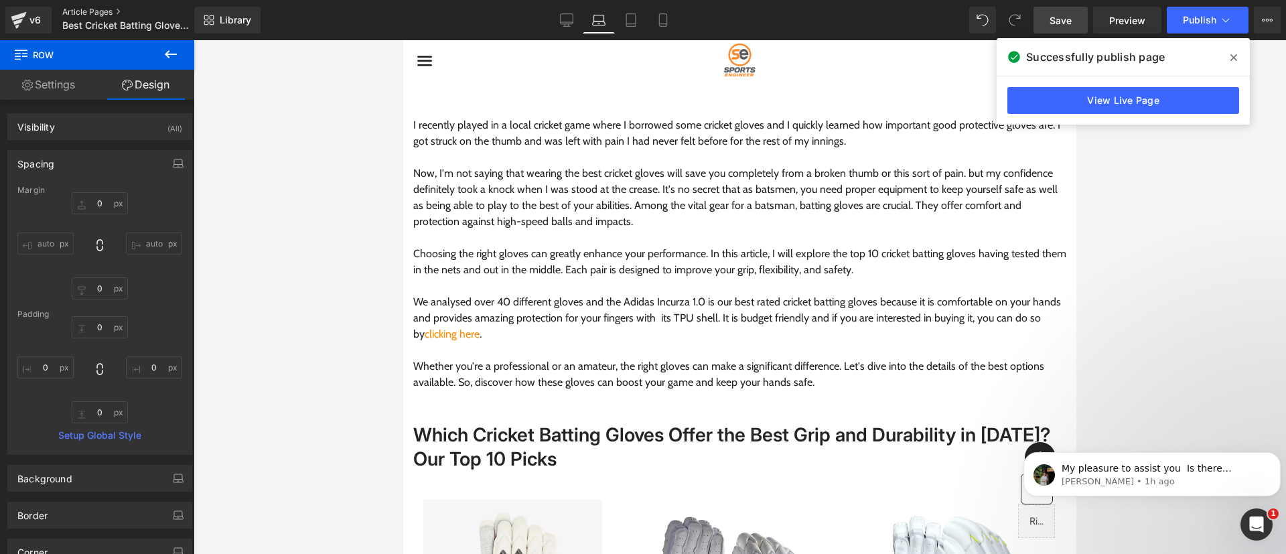
click at [84, 7] on link "Article Pages" at bounding box center [139, 12] width 154 height 11
